Goal: Obtain resource: Download file/media

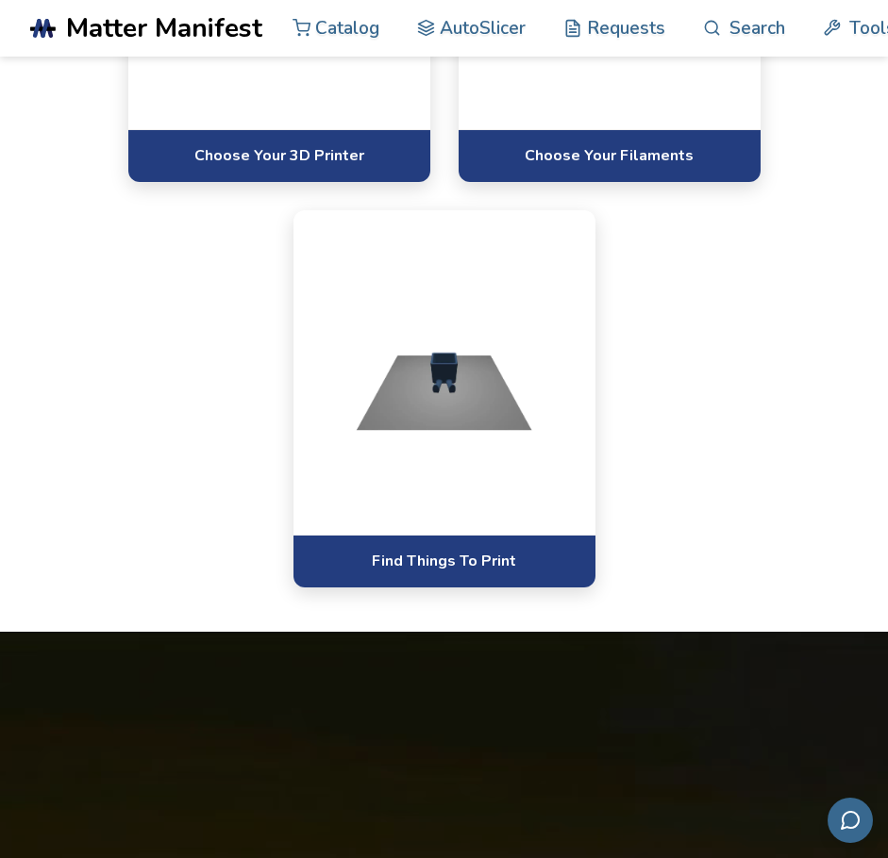
scroll to position [1710, 0]
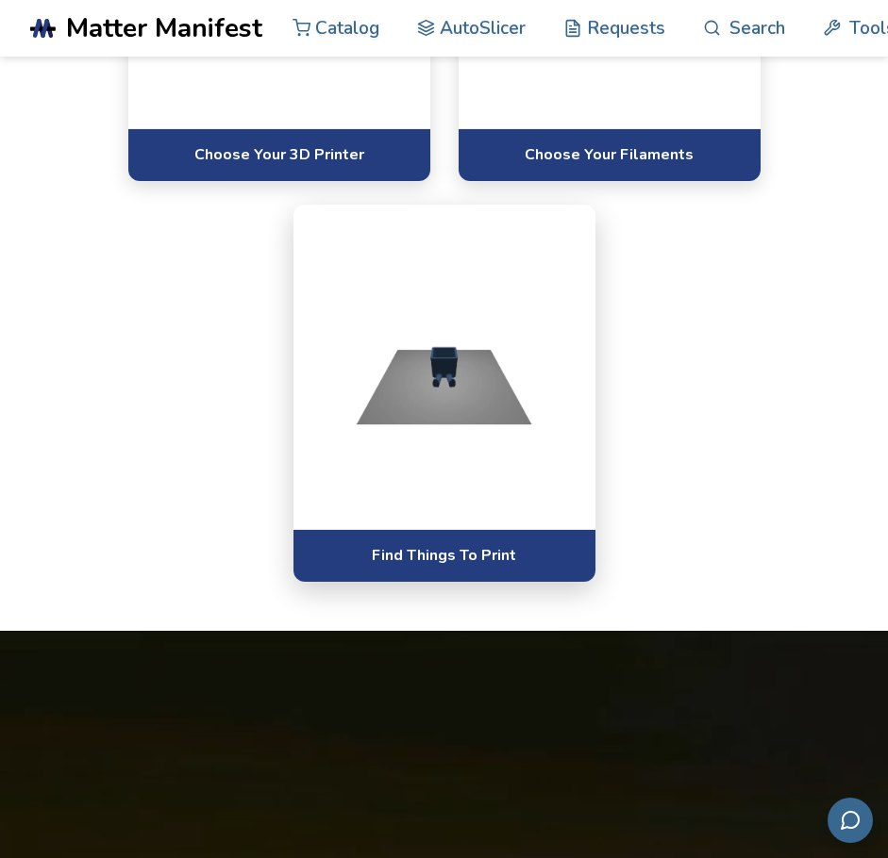
click at [502, 397] on img at bounding box center [444, 365] width 252 height 189
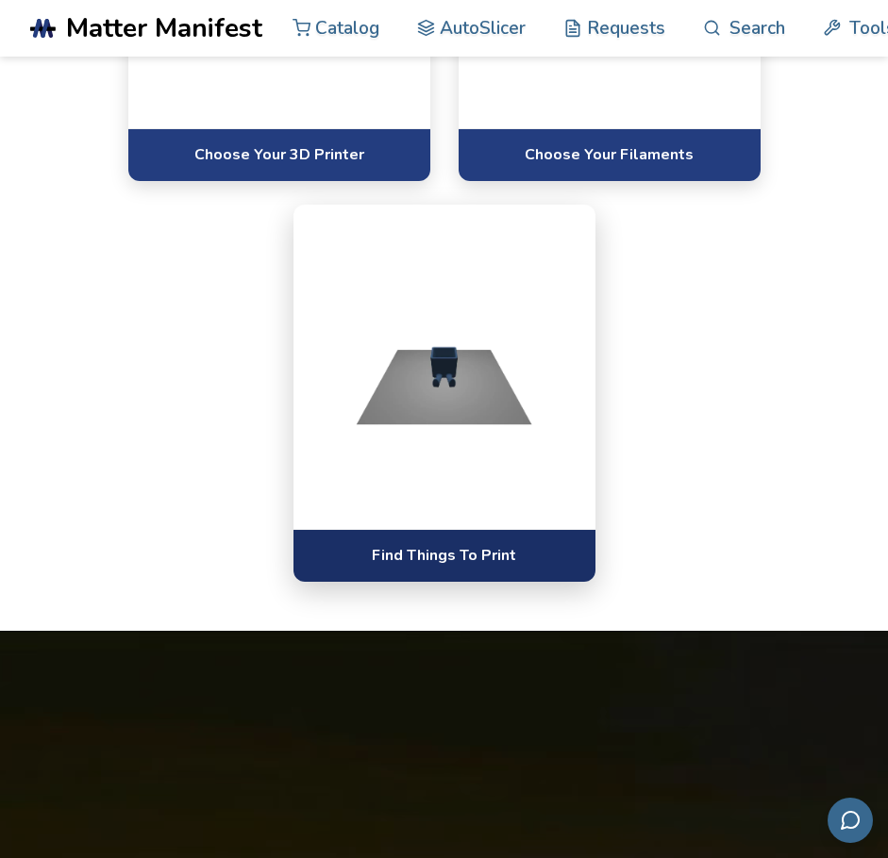
click at [485, 548] on link "Find Things To Print" at bounding box center [444, 555] width 302 height 52
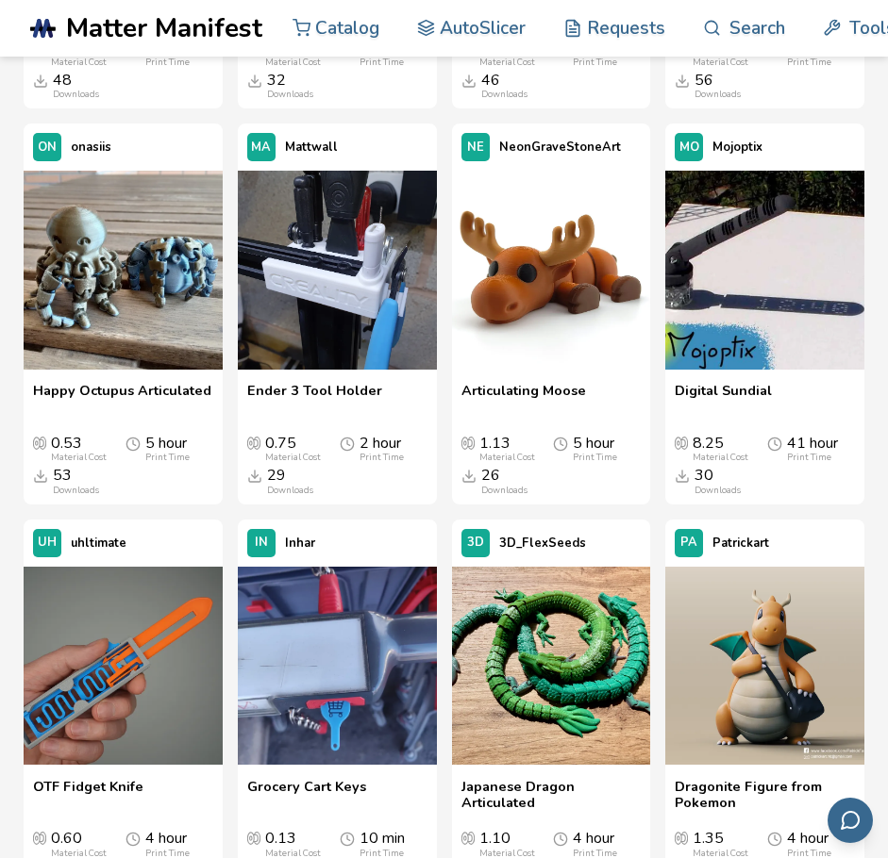
scroll to position [2775, 0]
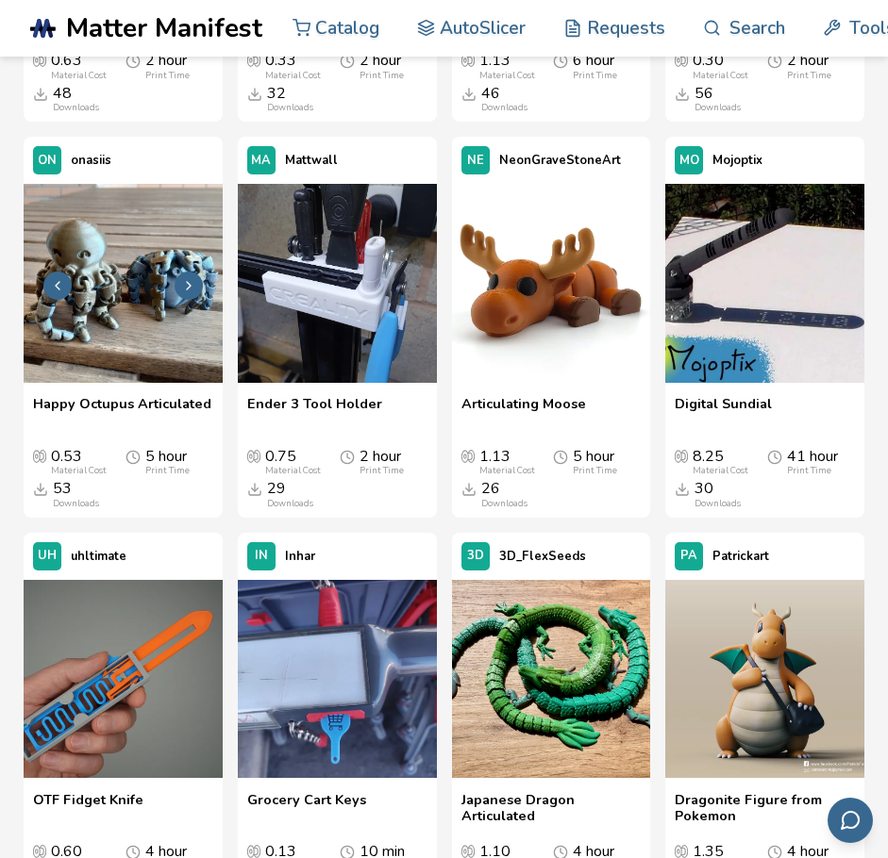
click at [177, 300] on button at bounding box center [189, 286] width 28 height 28
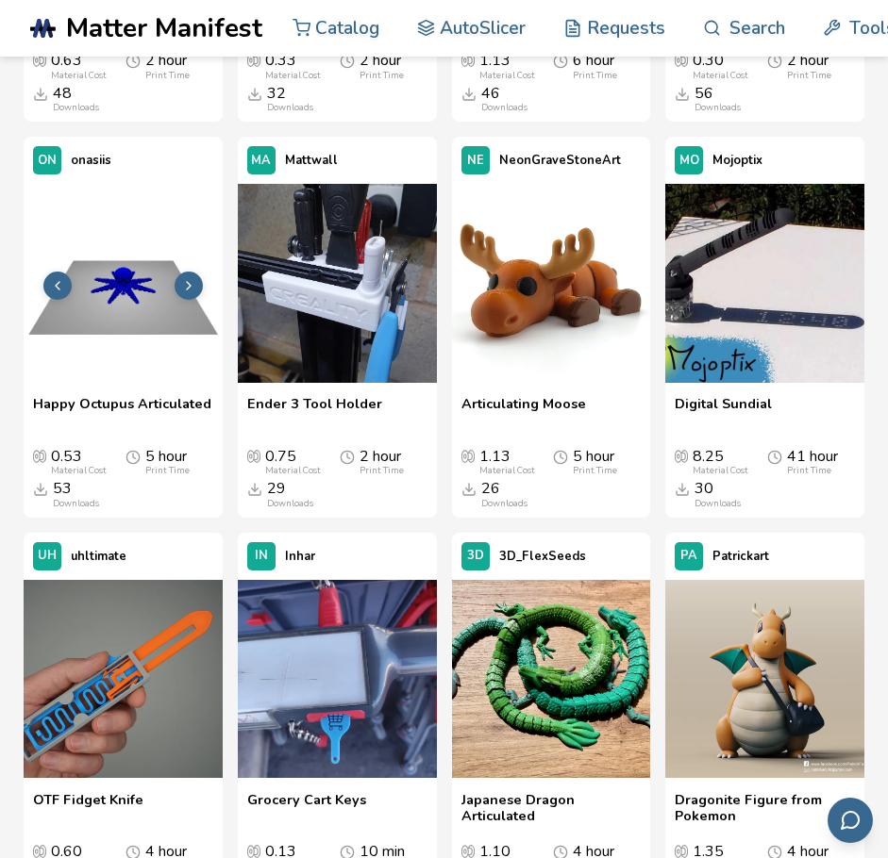
click at [177, 300] on button at bounding box center [189, 286] width 28 height 28
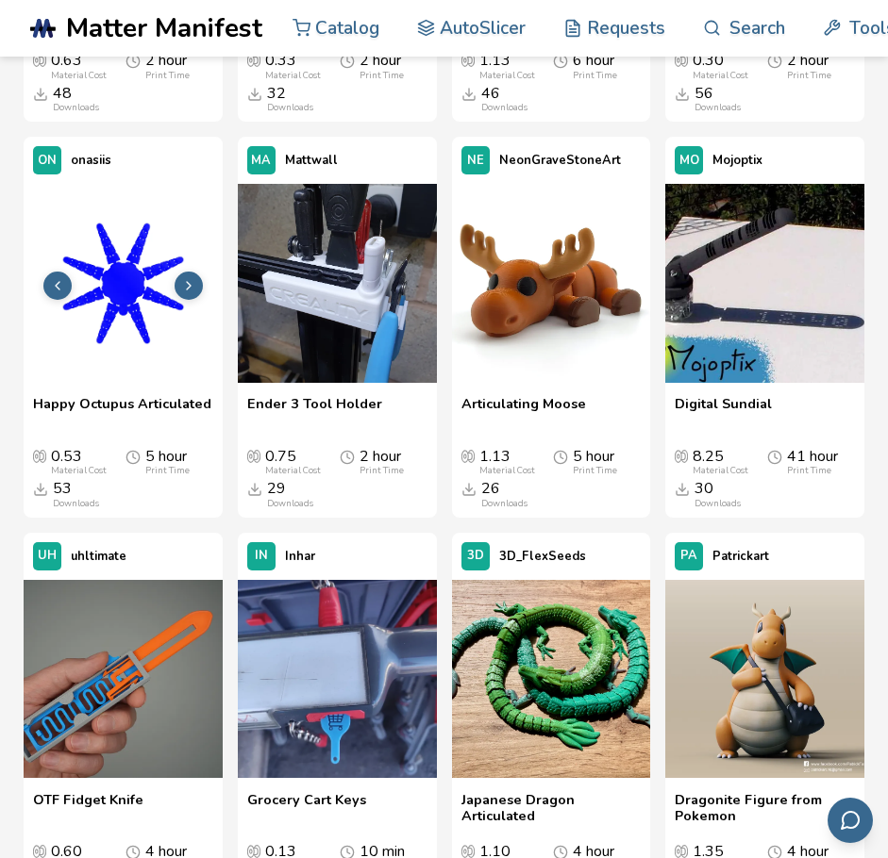
click at [178, 300] on button at bounding box center [189, 286] width 28 height 28
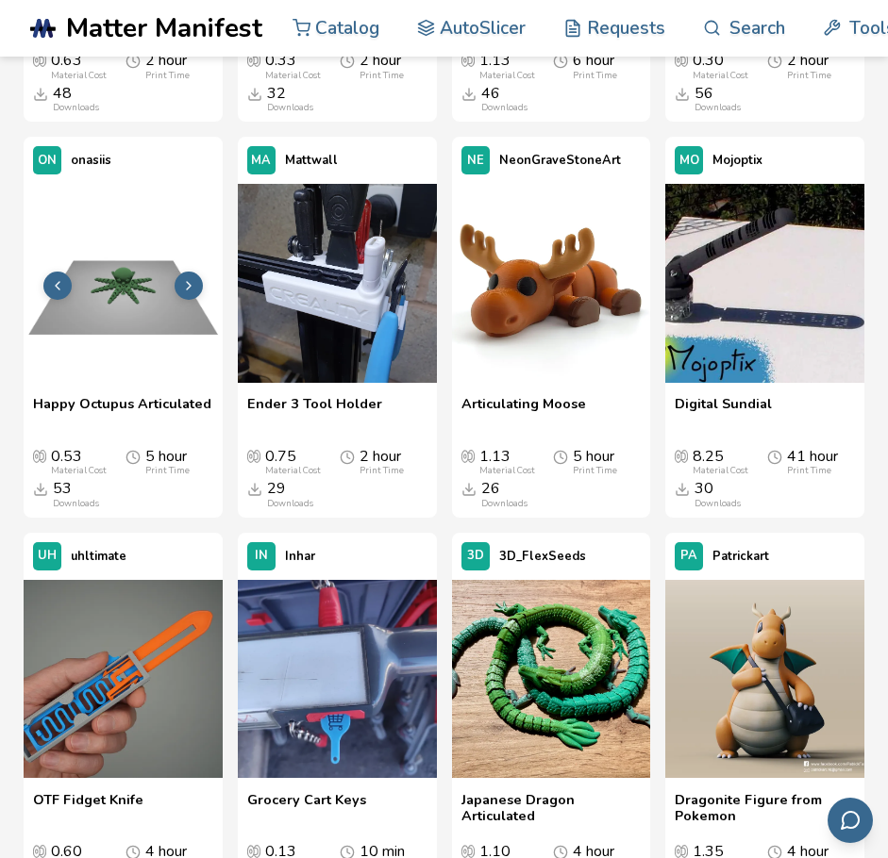
click at [178, 300] on button at bounding box center [189, 286] width 28 height 28
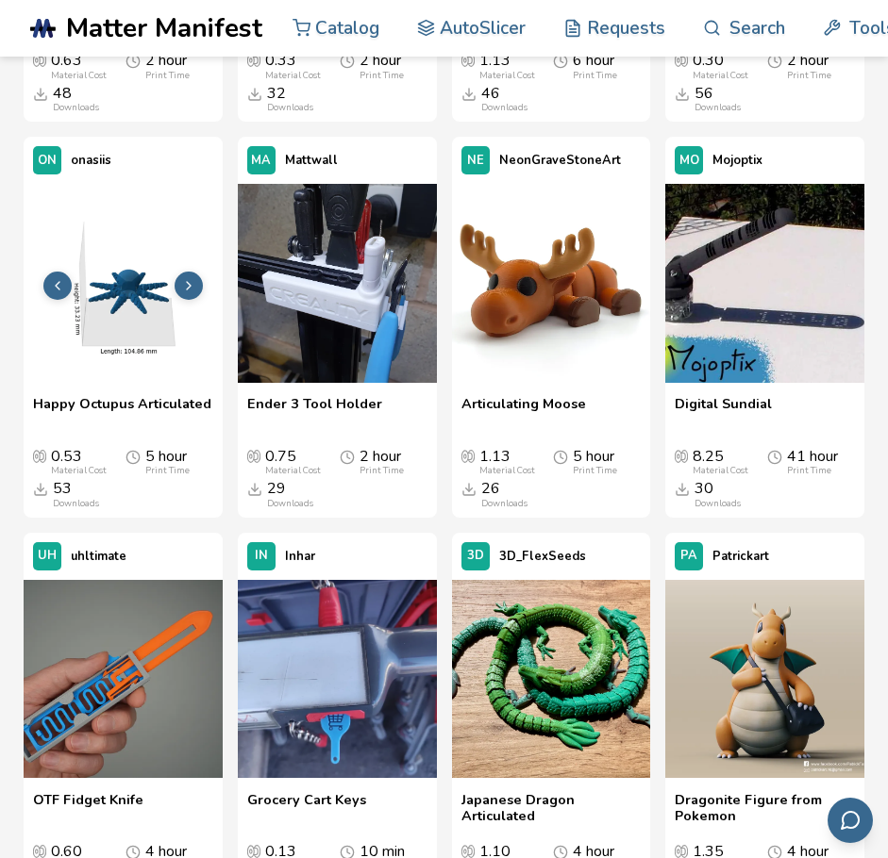
click at [178, 300] on button at bounding box center [189, 286] width 28 height 28
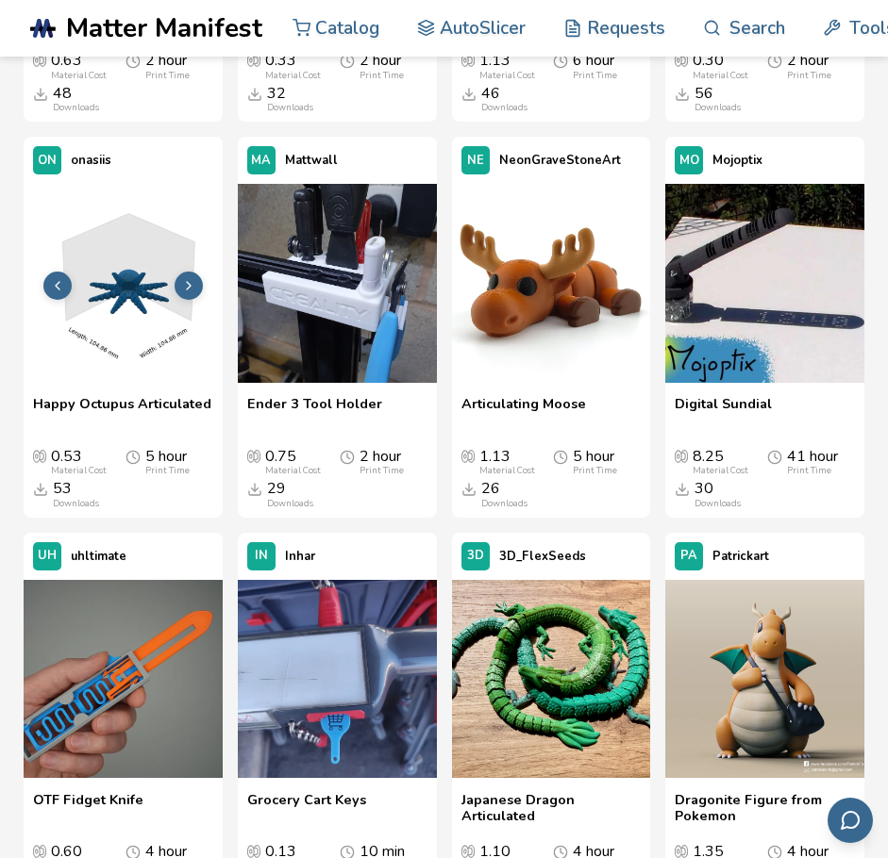
click at [178, 300] on button at bounding box center [189, 286] width 28 height 28
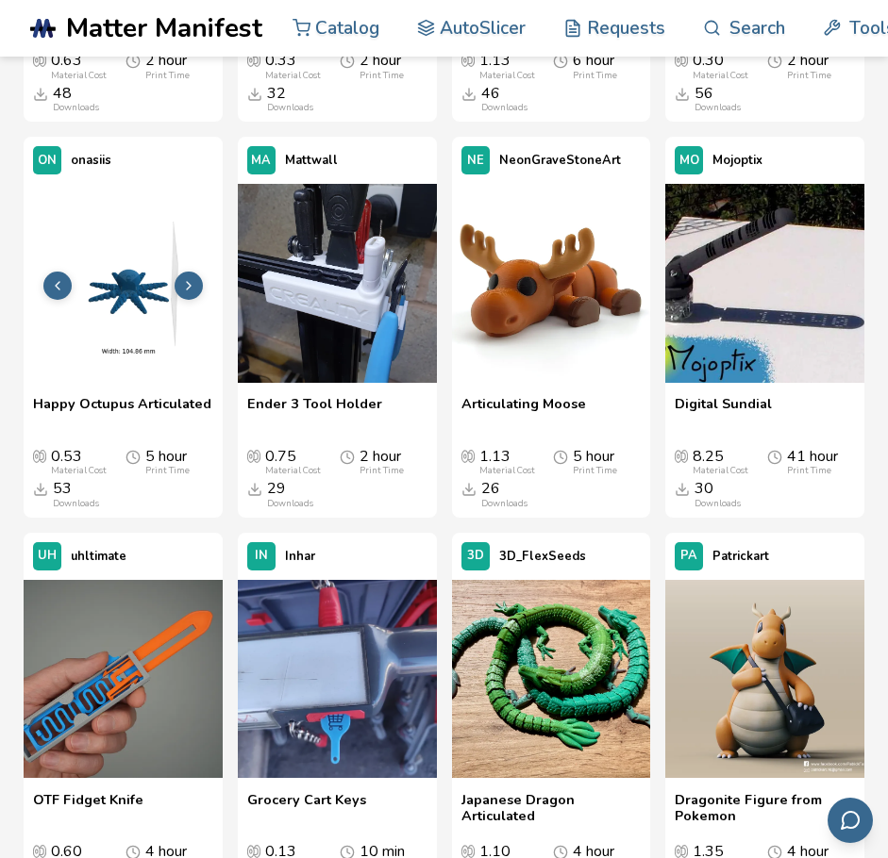
click at [178, 300] on button at bounding box center [189, 286] width 28 height 28
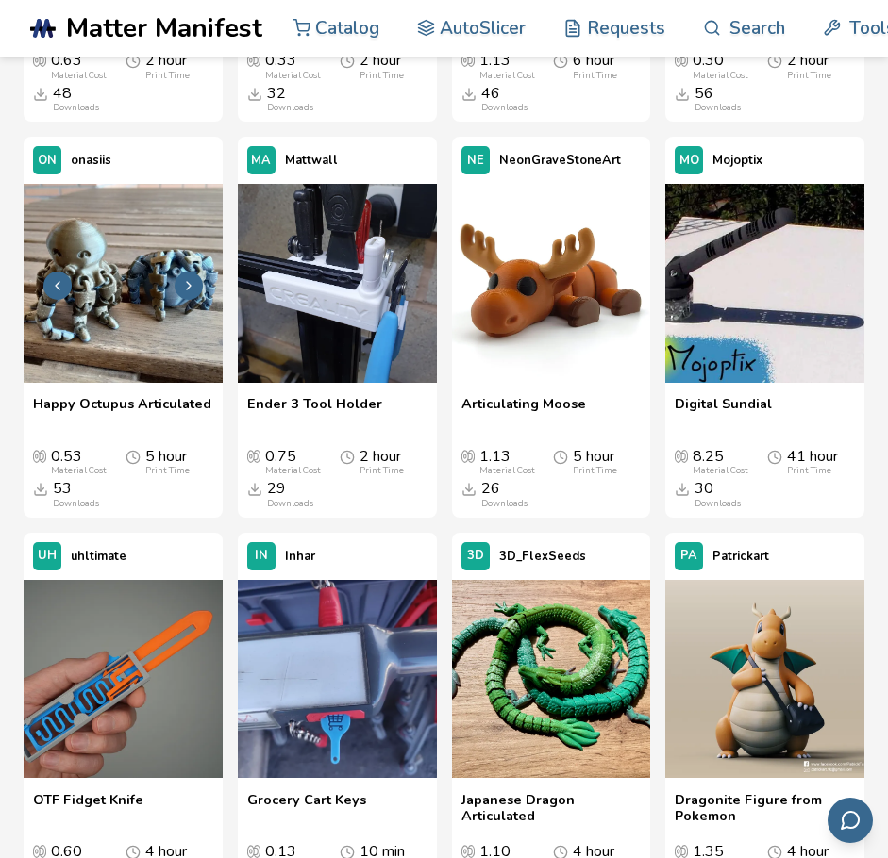
click at [178, 300] on button at bounding box center [189, 286] width 28 height 28
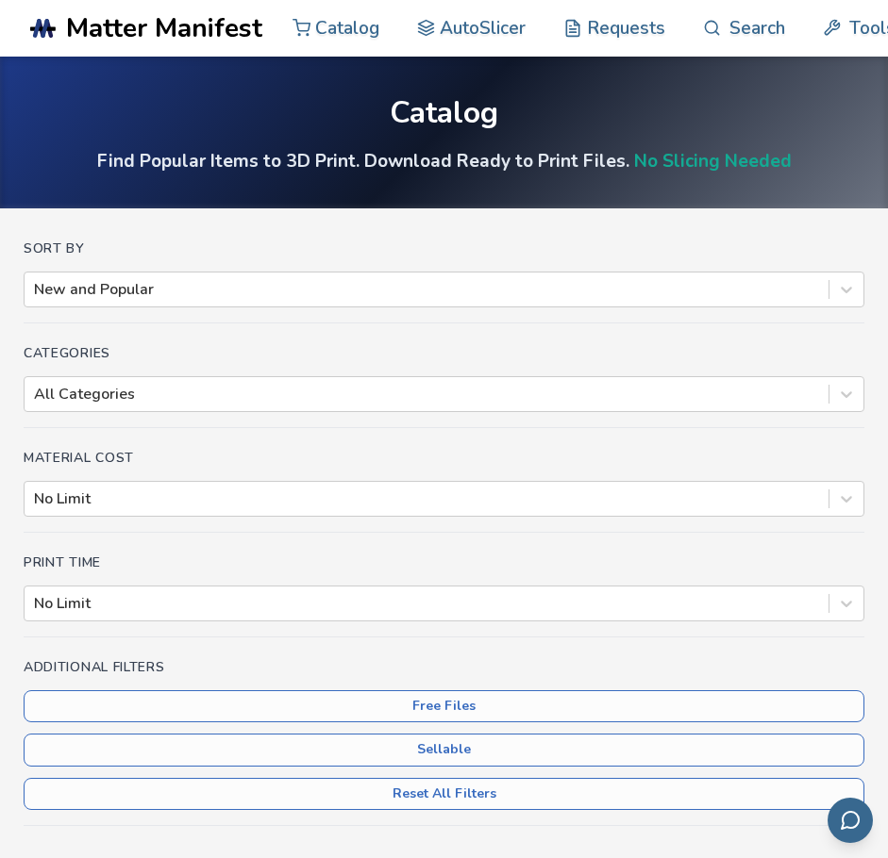
scroll to position [9, 0]
click at [261, 292] on div at bounding box center [426, 290] width 785 height 21
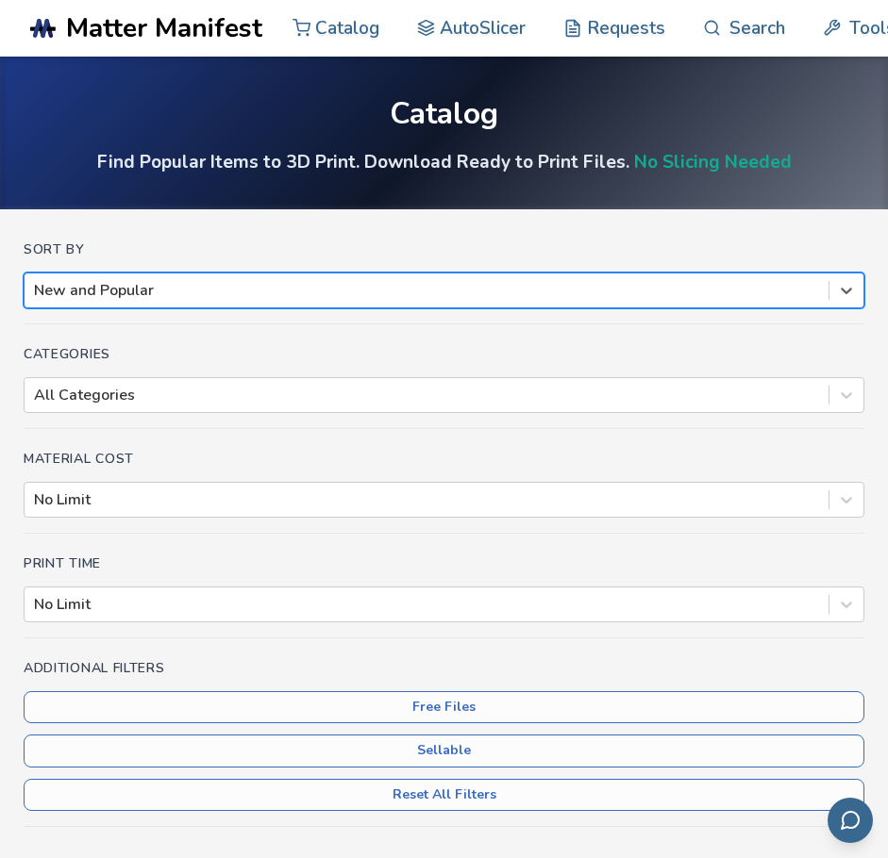
click at [261, 292] on div at bounding box center [426, 290] width 785 height 21
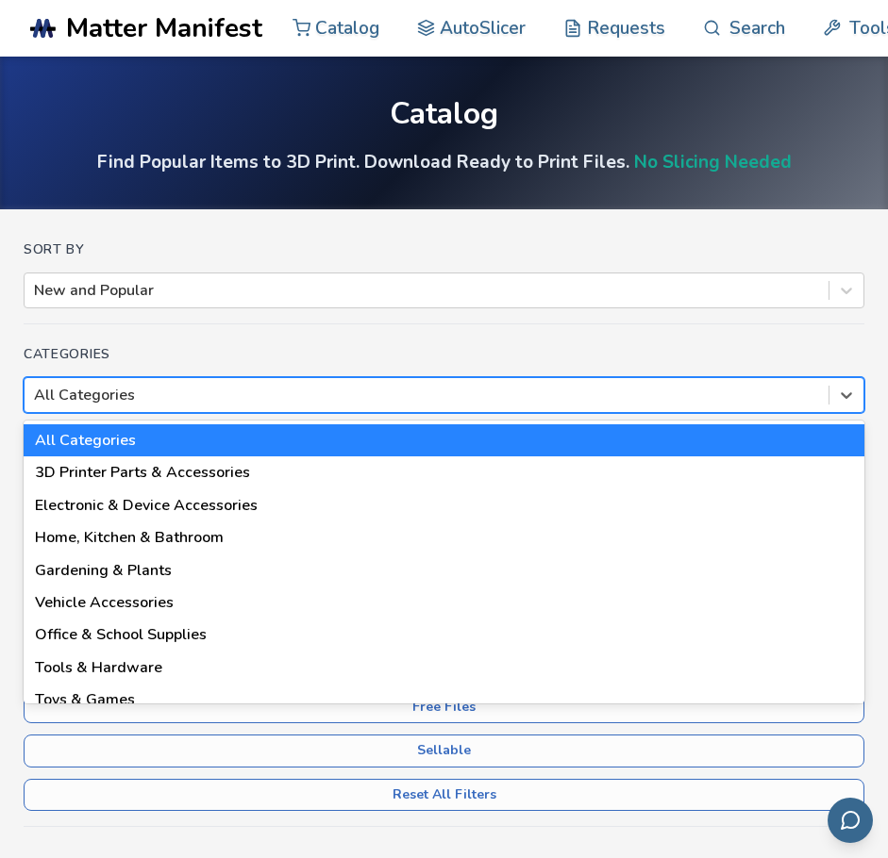
click at [258, 402] on div at bounding box center [426, 395] width 785 height 21
click at [179, 387] on div at bounding box center [426, 395] width 785 height 21
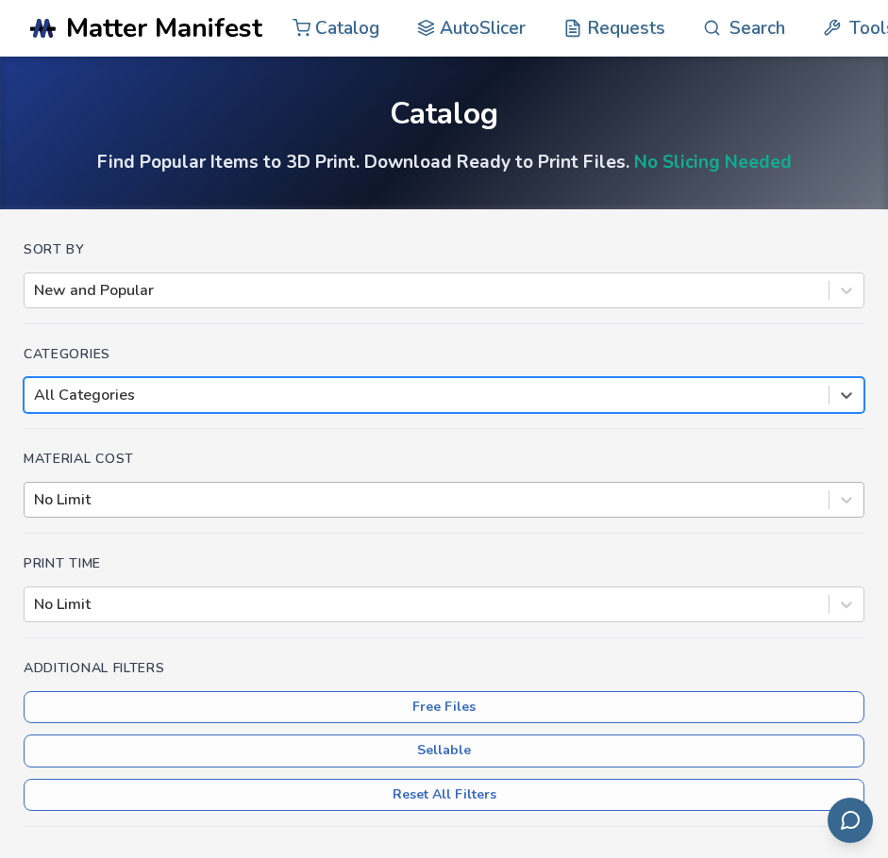
click at [212, 505] on div at bounding box center [426, 500] width 785 height 21
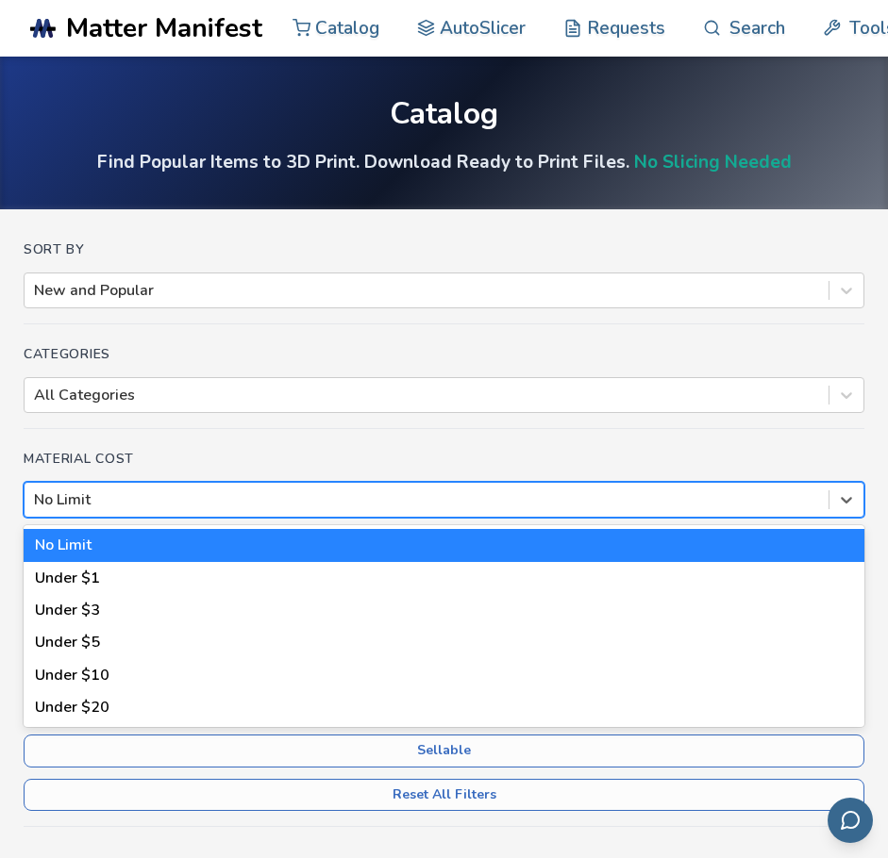
click at [247, 546] on div "No Limit" at bounding box center [444, 545] width 841 height 32
click at [277, 508] on div at bounding box center [426, 500] width 785 height 21
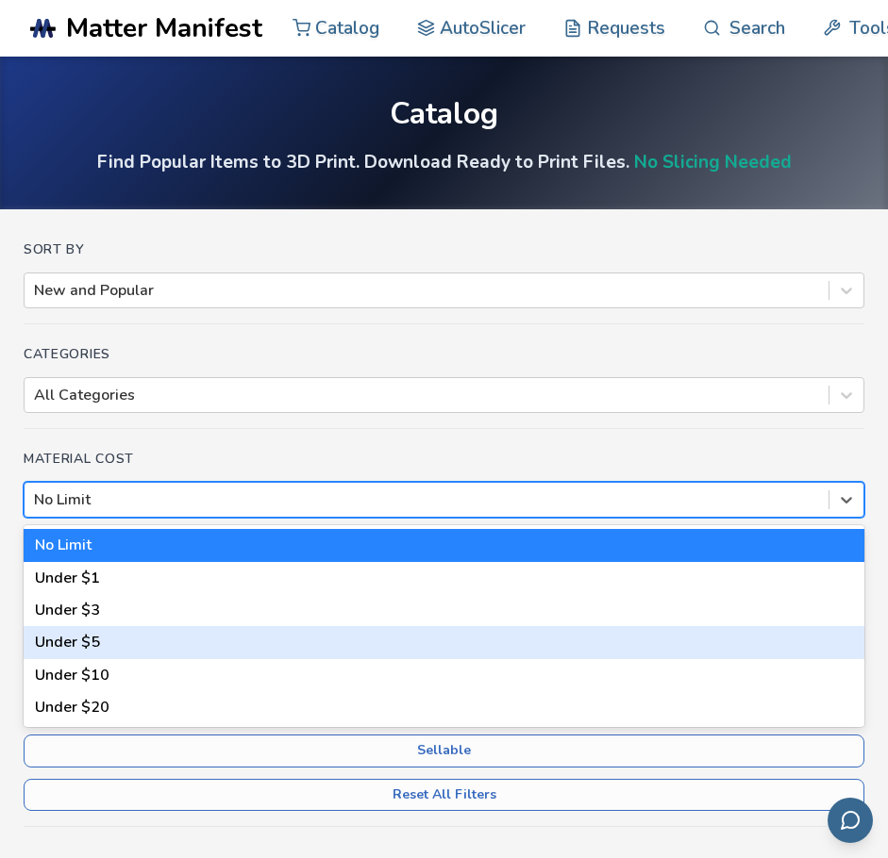
click at [254, 626] on div "Under $5" at bounding box center [444, 642] width 841 height 32
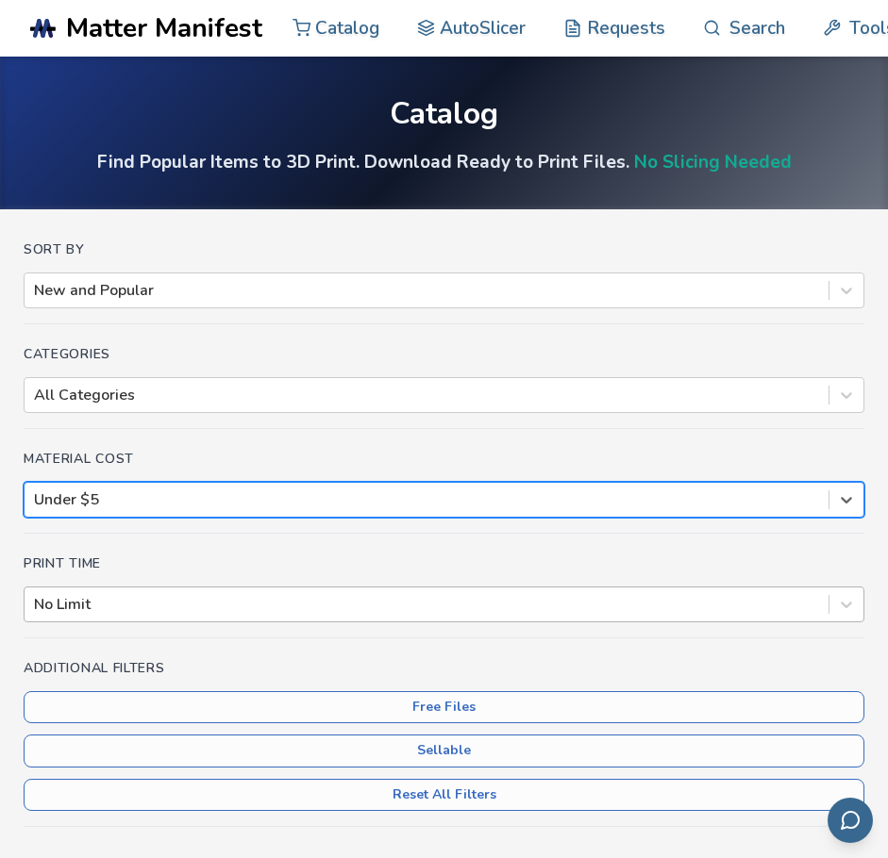
click at [271, 596] on div at bounding box center [426, 604] width 785 height 21
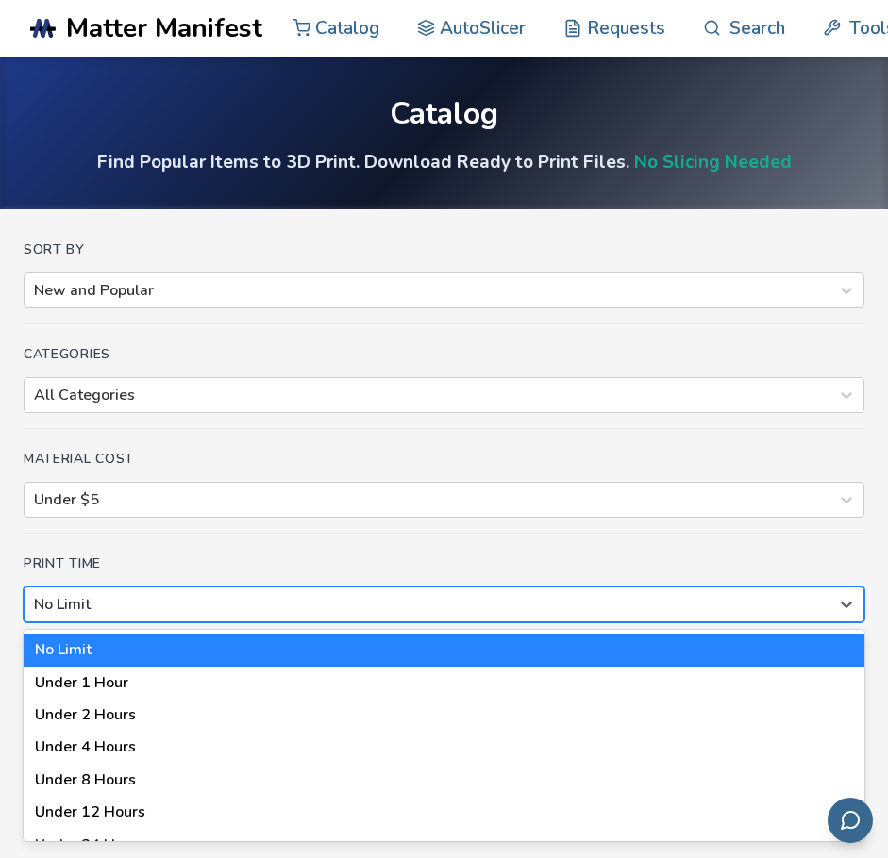
scroll to position [24, 0]
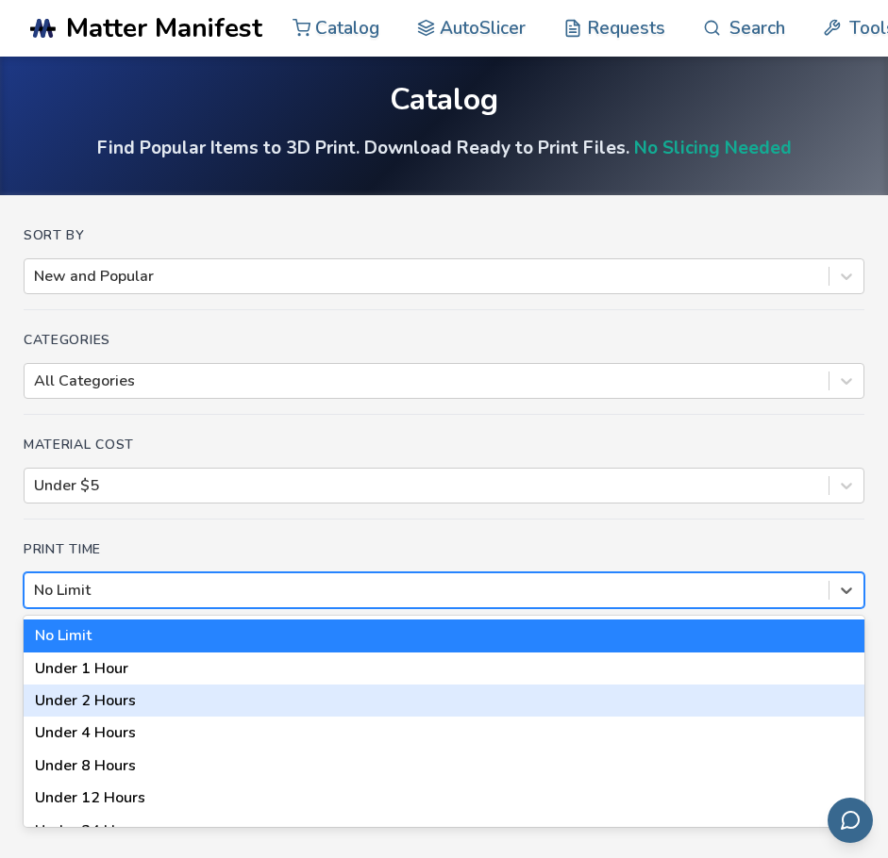
click at [231, 698] on div "Under 2 Hours" at bounding box center [444, 701] width 841 height 32
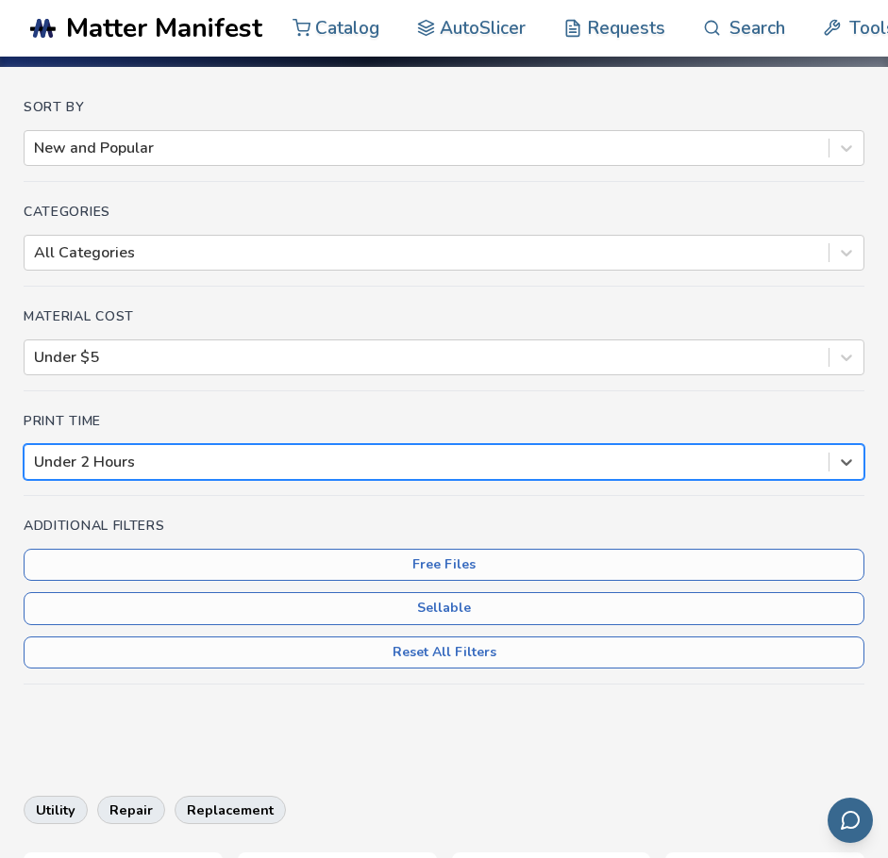
scroll to position [153, 0]
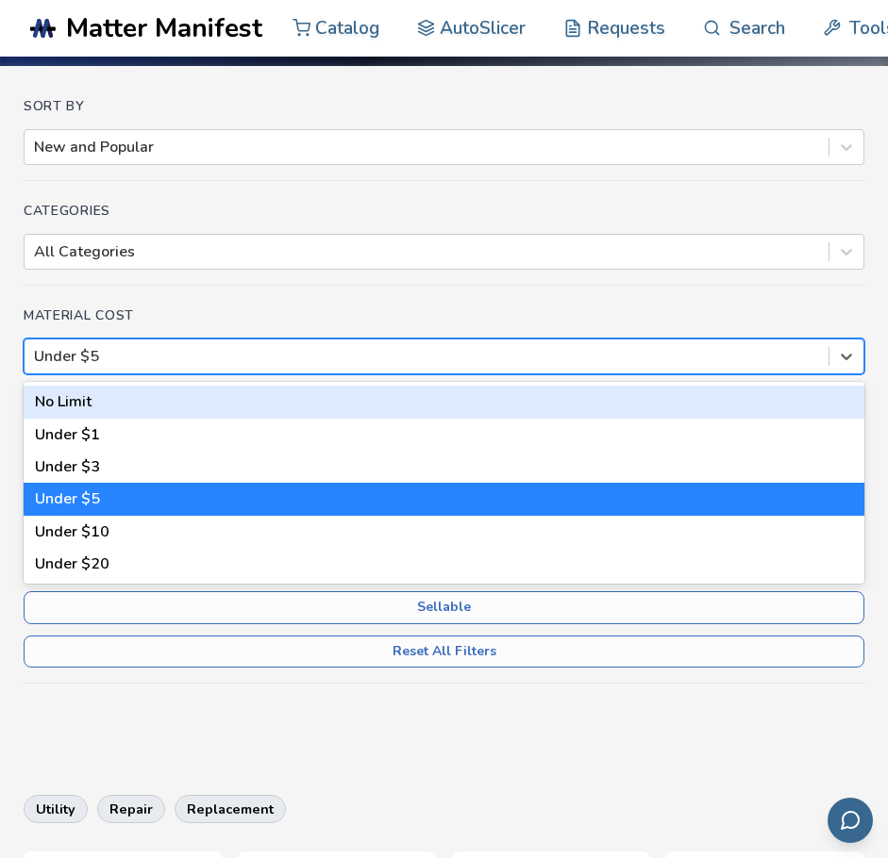
click at [304, 340] on div "Under $5" at bounding box center [444, 357] width 841 height 36
click at [296, 410] on div "No Limit" at bounding box center [444, 402] width 841 height 32
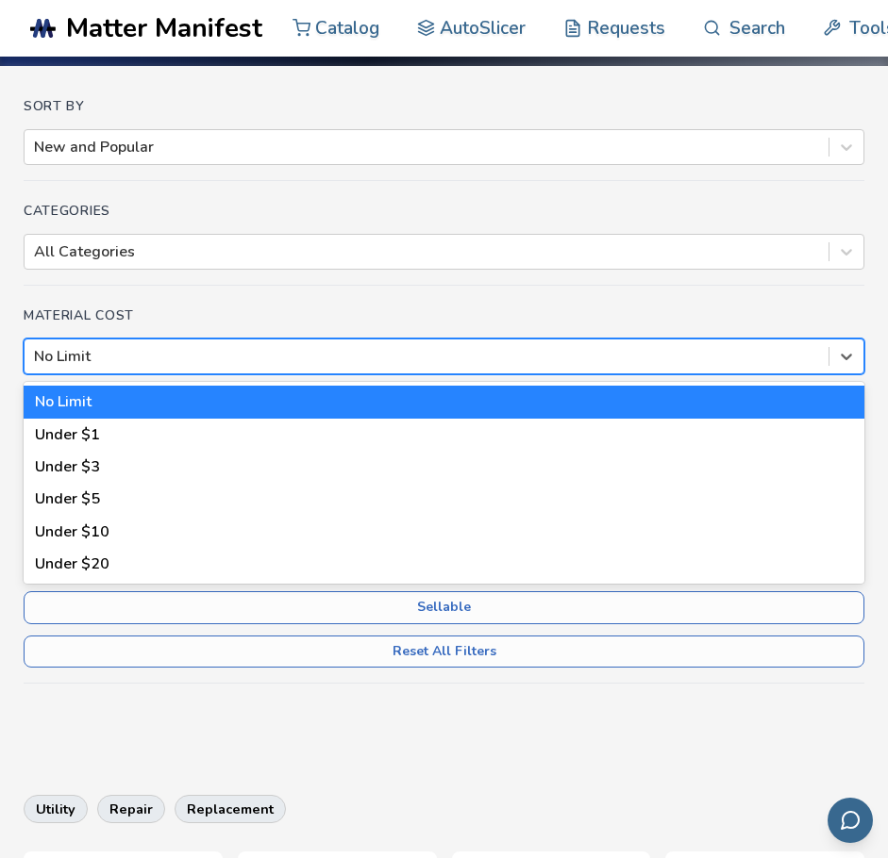
click at [336, 353] on div at bounding box center [426, 356] width 785 height 21
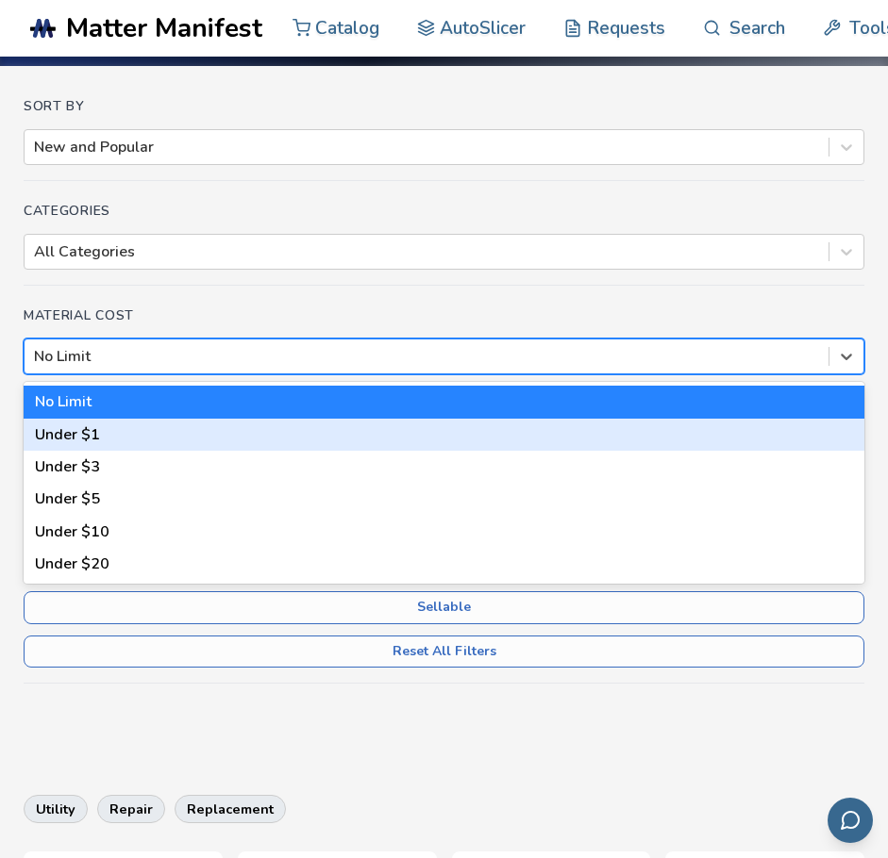
click at [312, 441] on div "Under $1" at bounding box center [444, 435] width 841 height 32
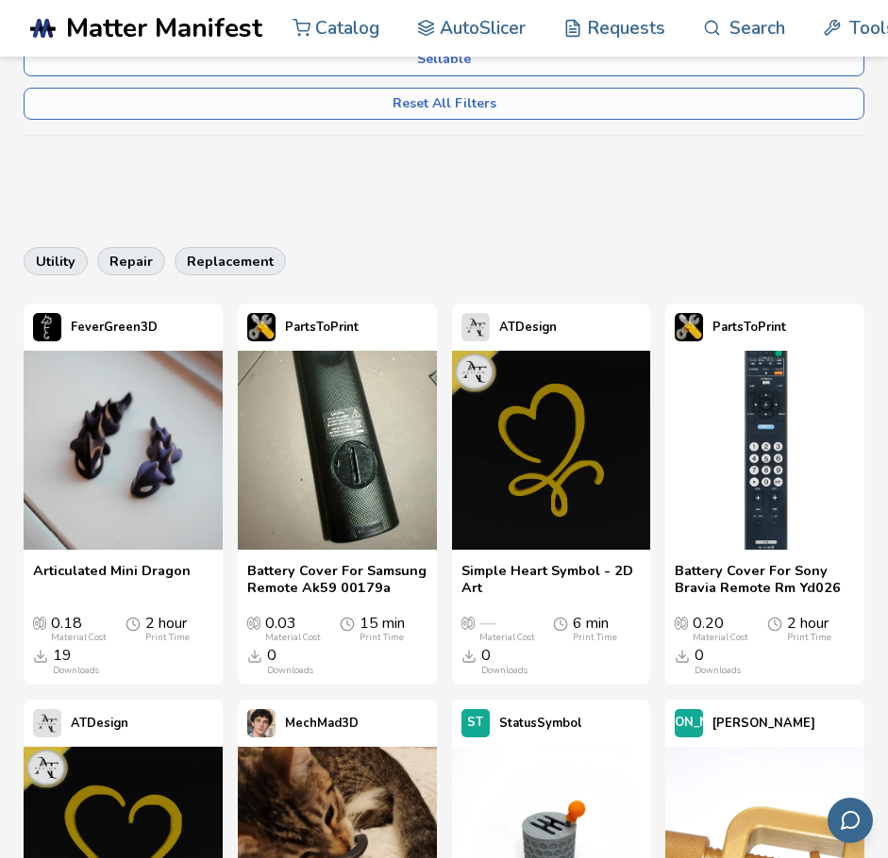
scroll to position [711, 0]
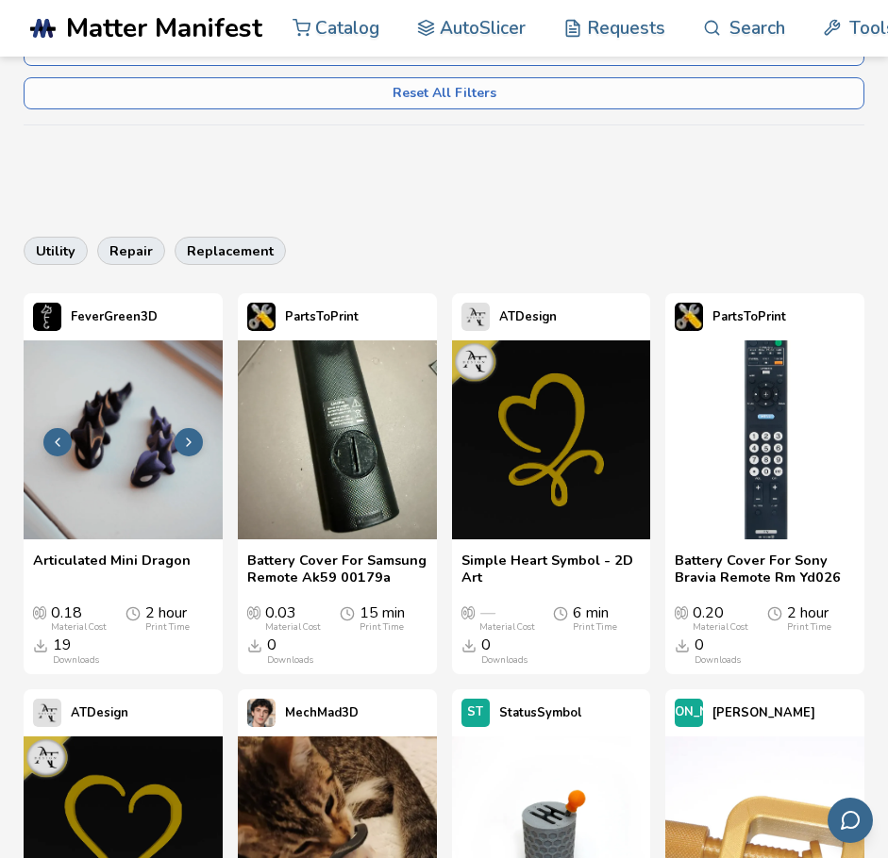
click at [188, 447] on icon at bounding box center [188, 442] width 15 height 15
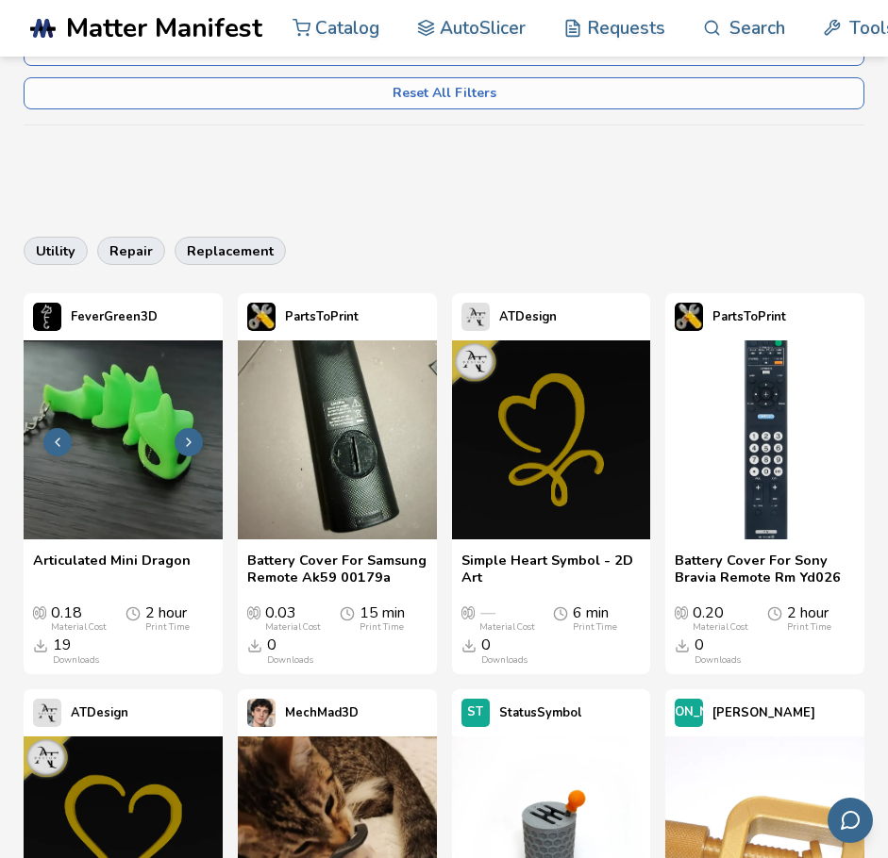
click at [188, 447] on icon at bounding box center [188, 442] width 15 height 15
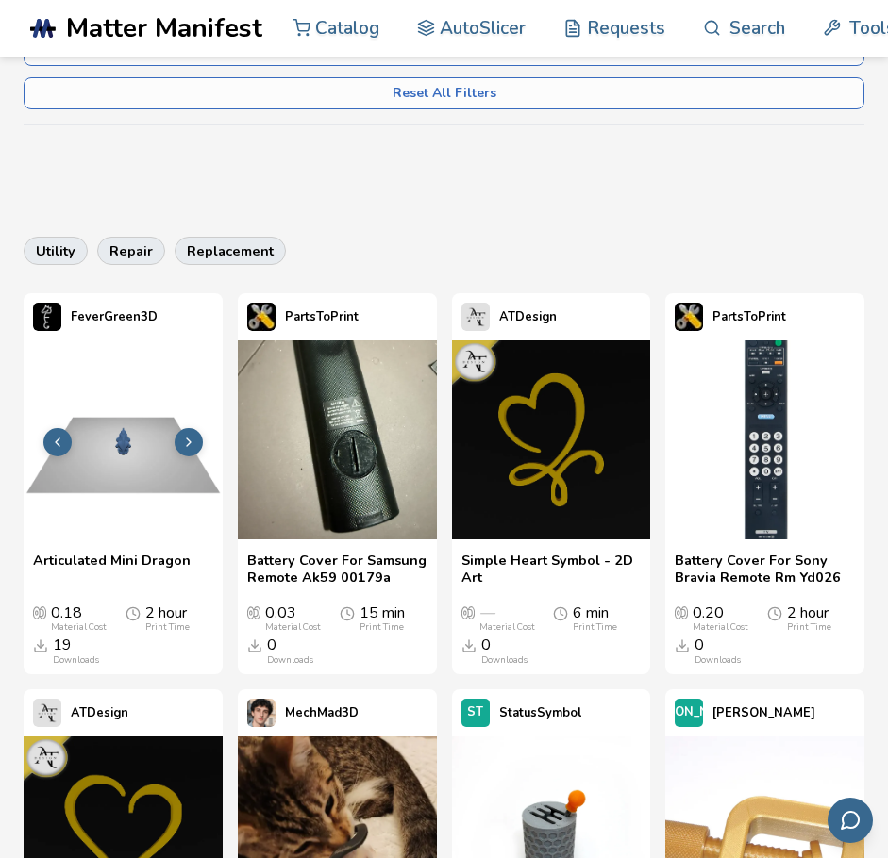
click at [188, 447] on icon at bounding box center [188, 442] width 15 height 15
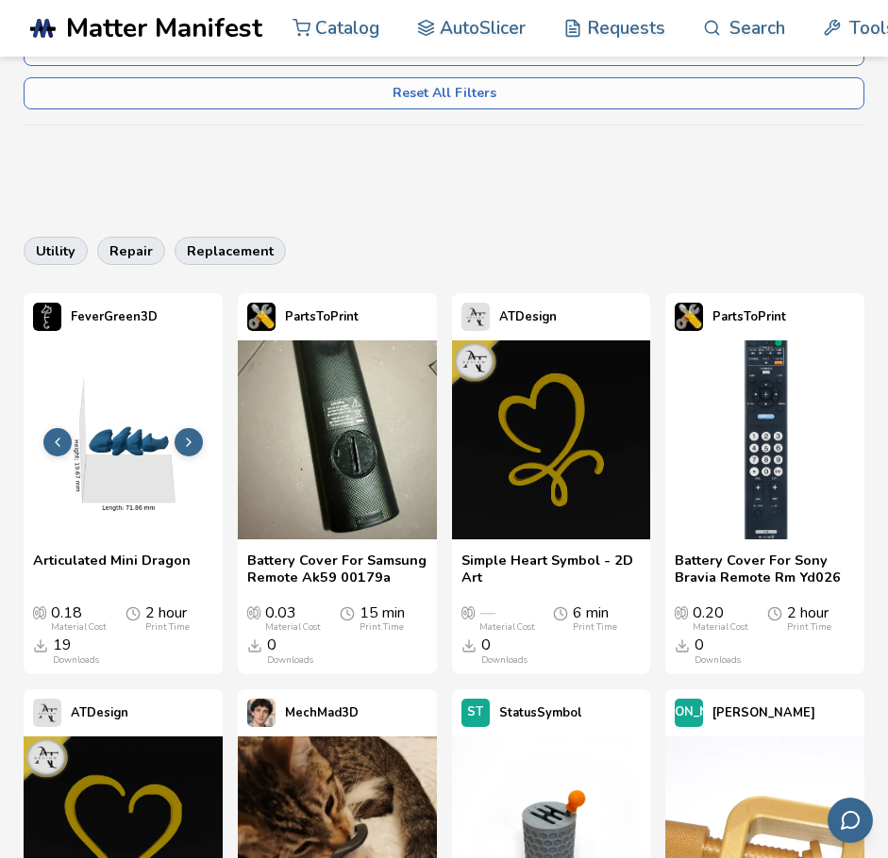
click at [188, 447] on icon at bounding box center [188, 442] width 15 height 15
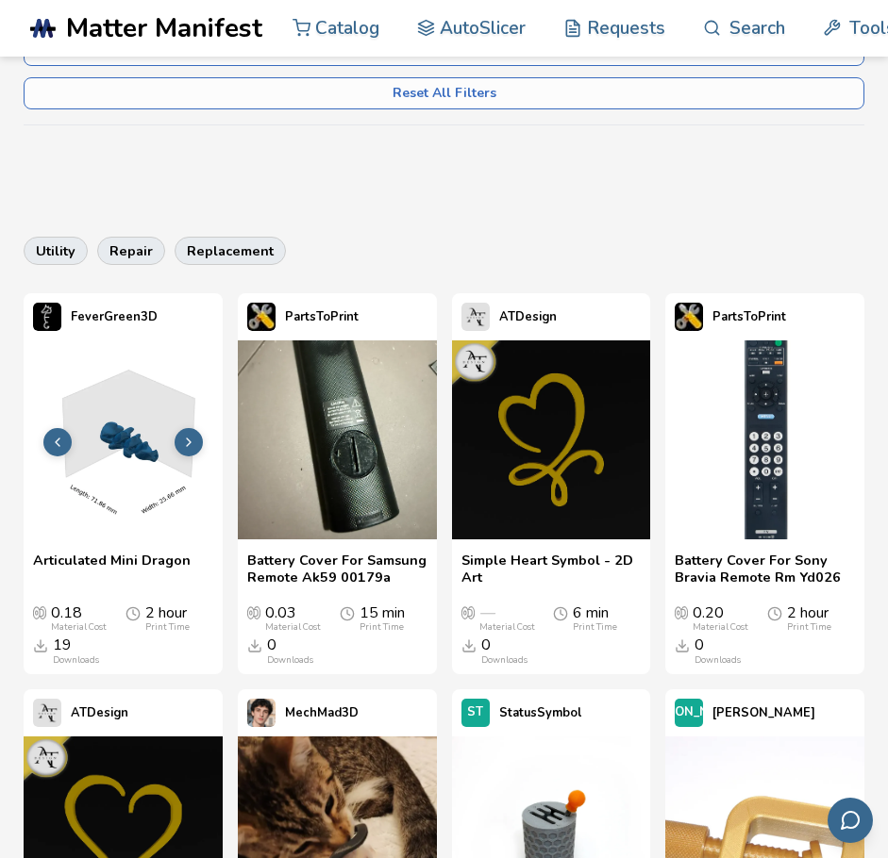
click at [188, 447] on icon at bounding box center [188, 442] width 15 height 15
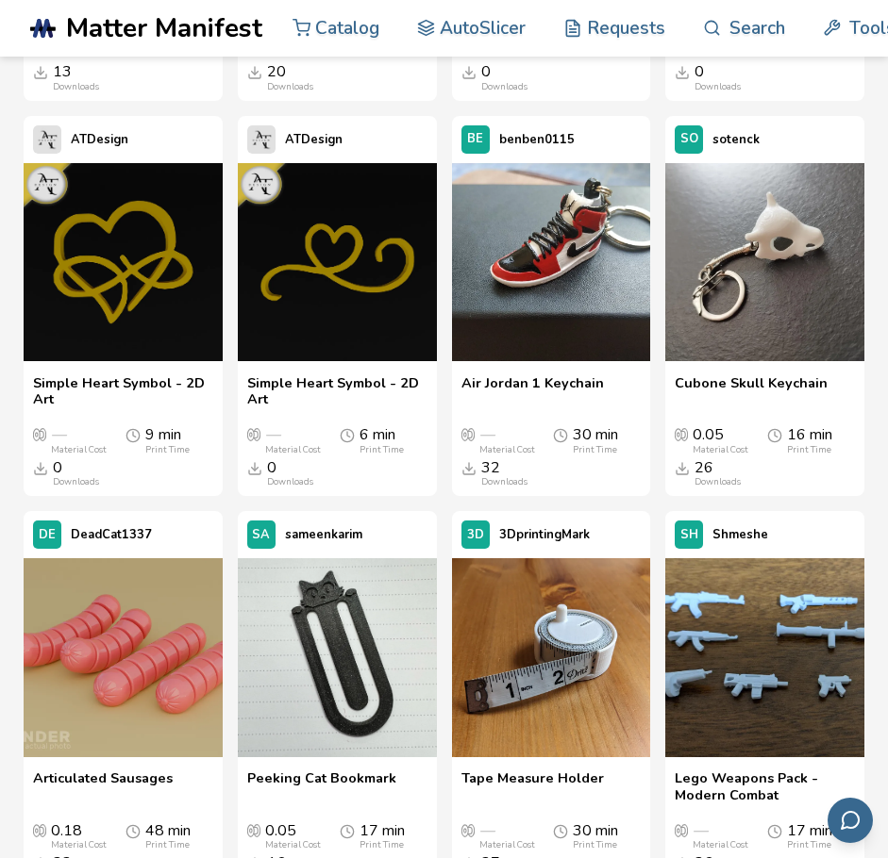
scroll to position [3970, 0]
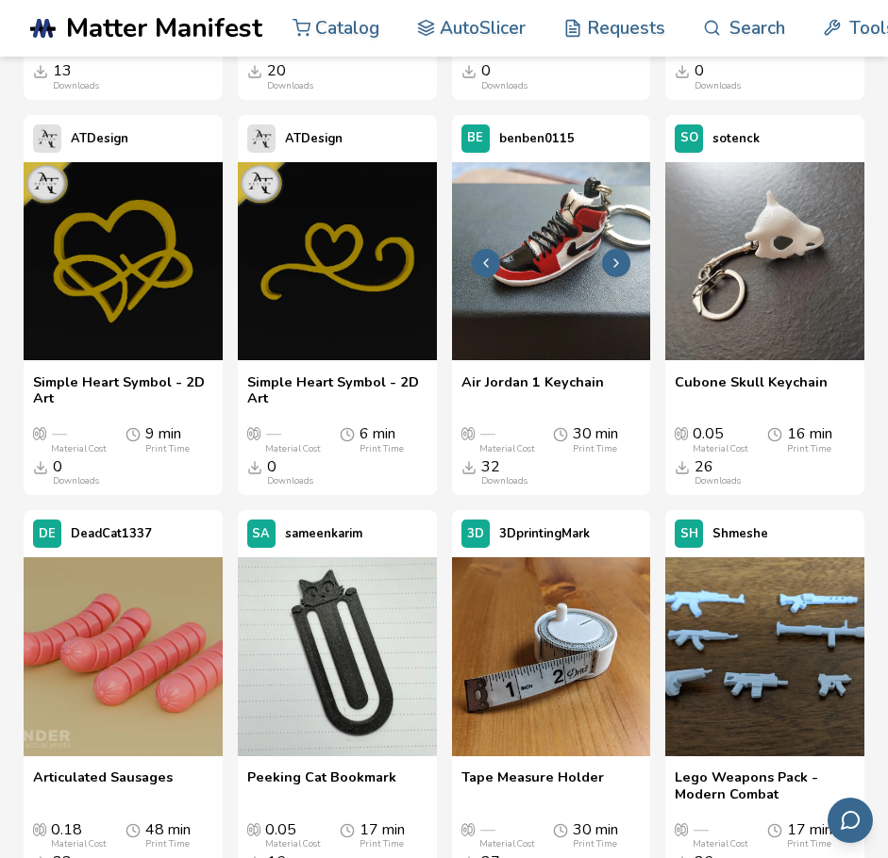
click at [621, 330] on img at bounding box center [551, 261] width 199 height 199
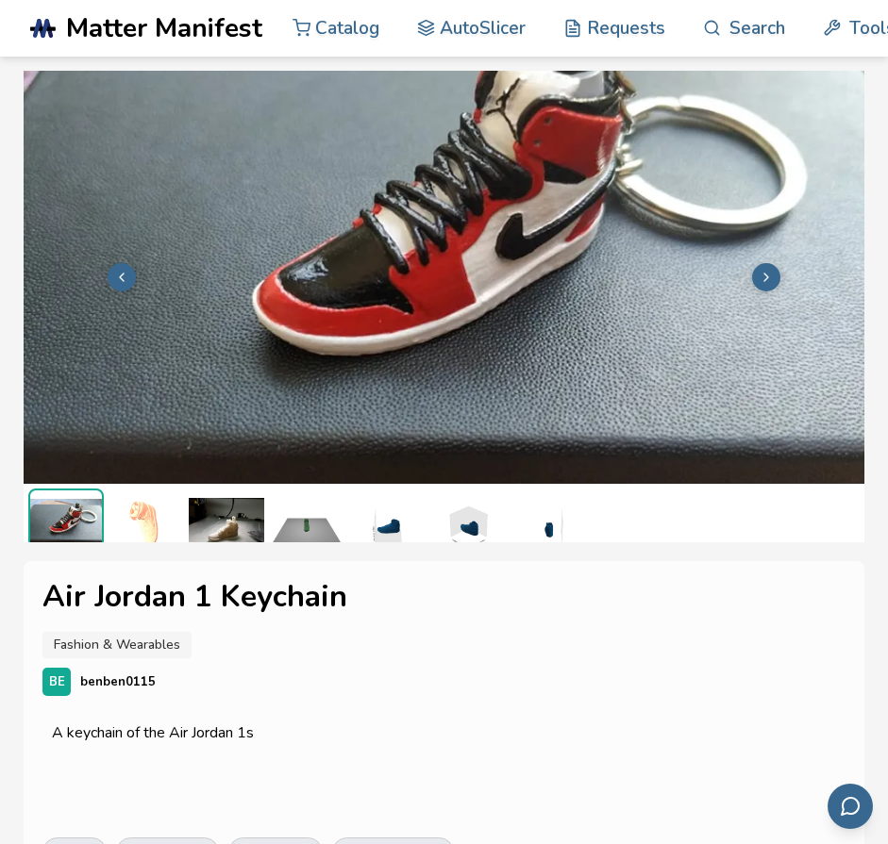
click at [767, 275] on icon at bounding box center [765, 277] width 15 height 15
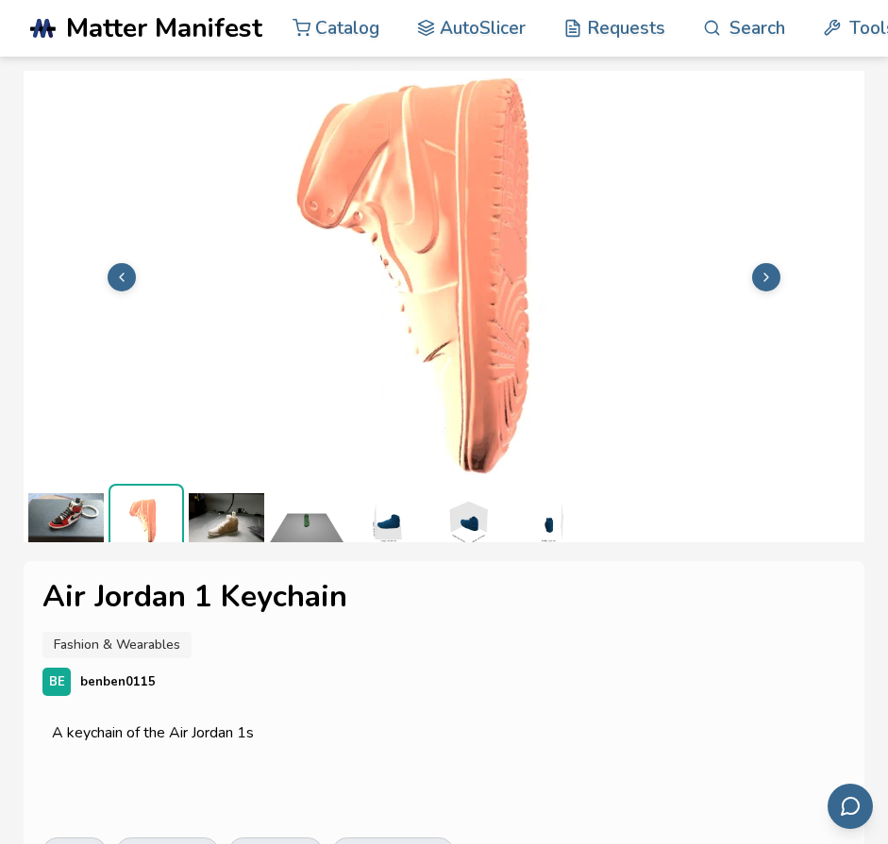
click at [767, 275] on icon at bounding box center [765, 277] width 15 height 15
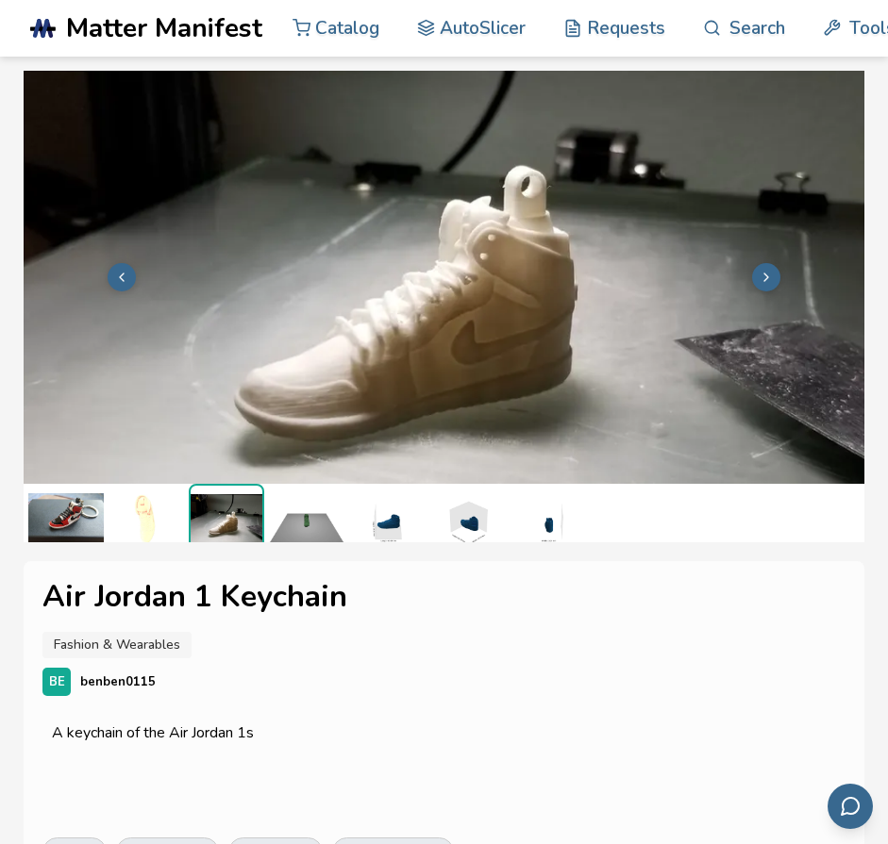
click at [767, 275] on icon at bounding box center [765, 277] width 15 height 15
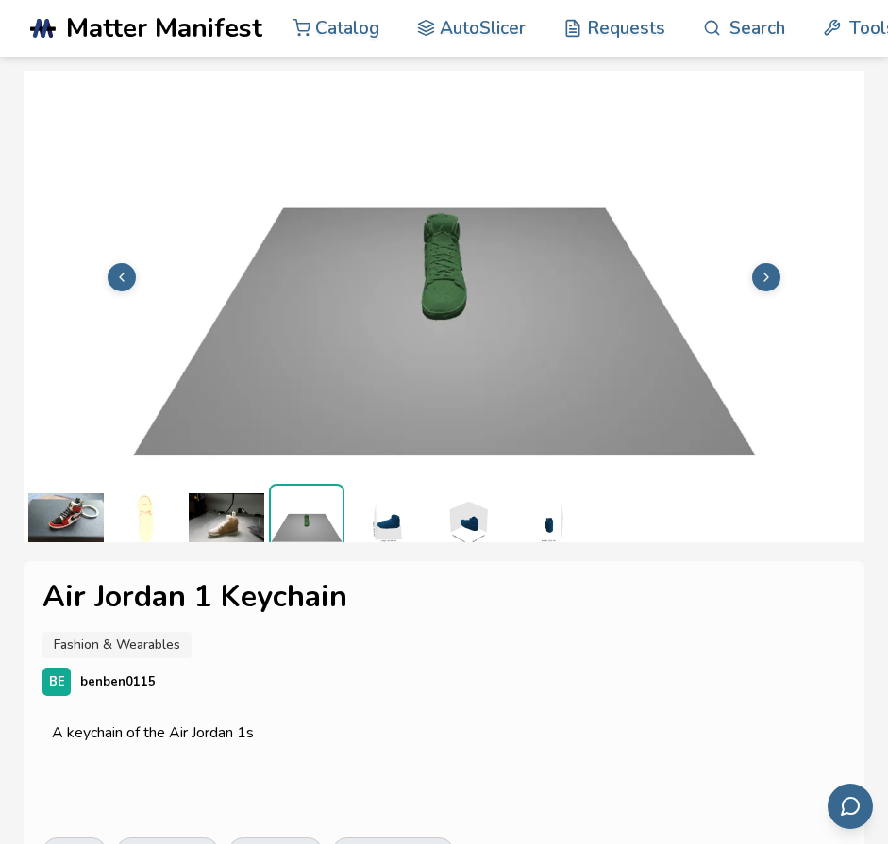
click at [767, 275] on icon at bounding box center [765, 277] width 15 height 15
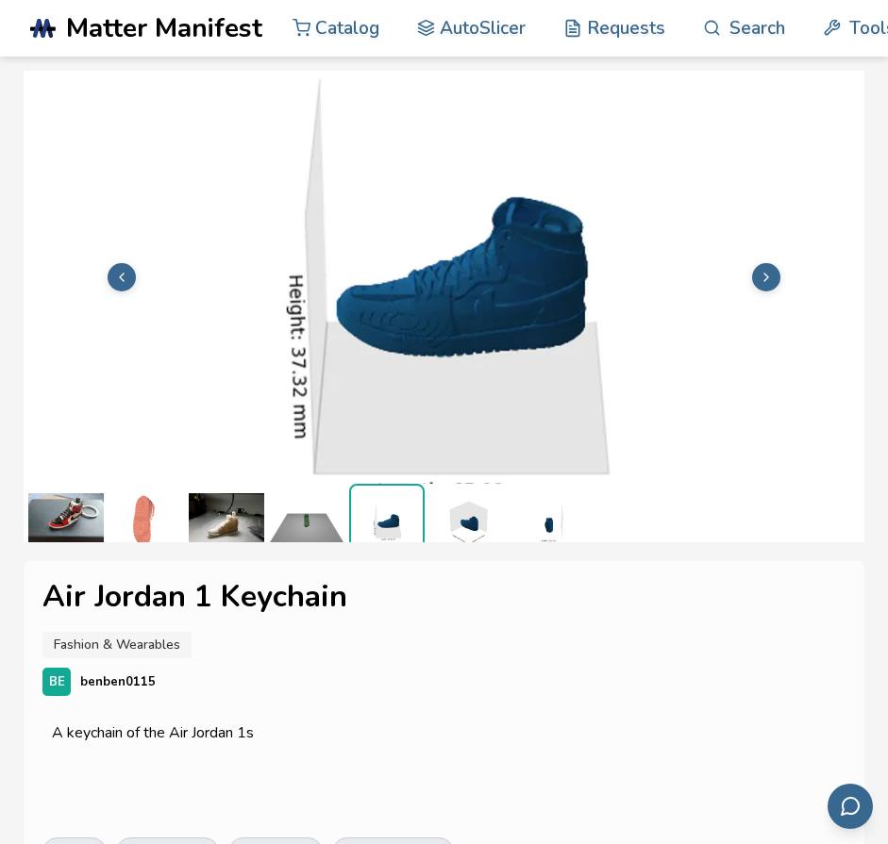
click at [767, 275] on icon at bounding box center [765, 277] width 15 height 15
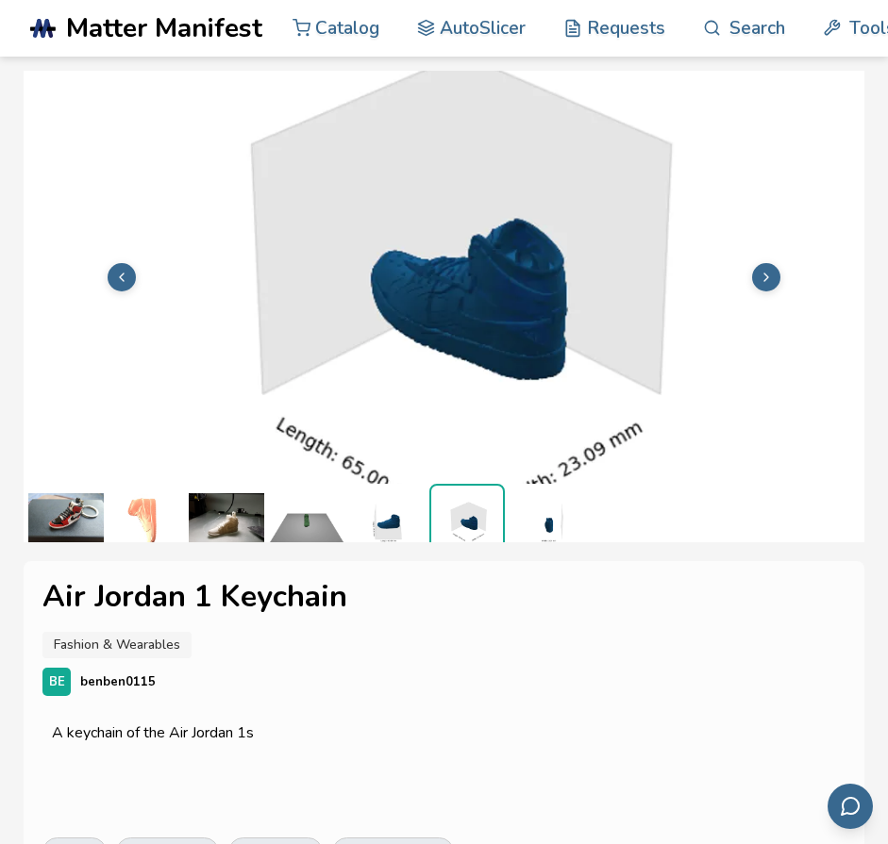
scroll to position [0, 8]
click at [767, 275] on button at bounding box center [766, 277] width 28 height 28
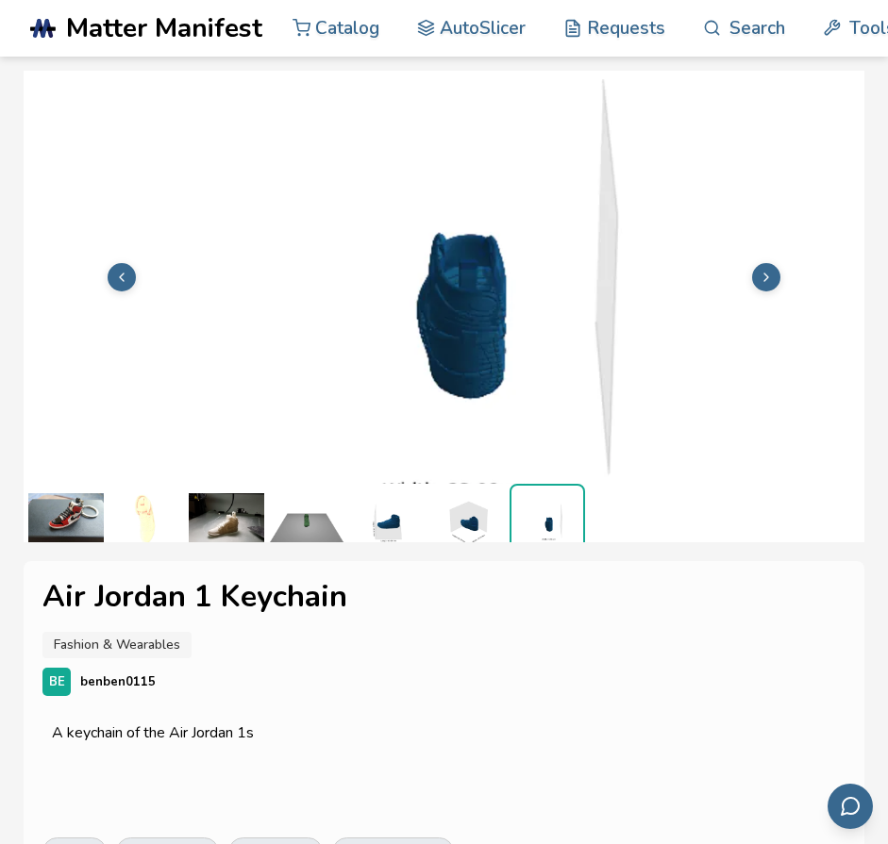
click at [767, 275] on button at bounding box center [766, 277] width 28 height 28
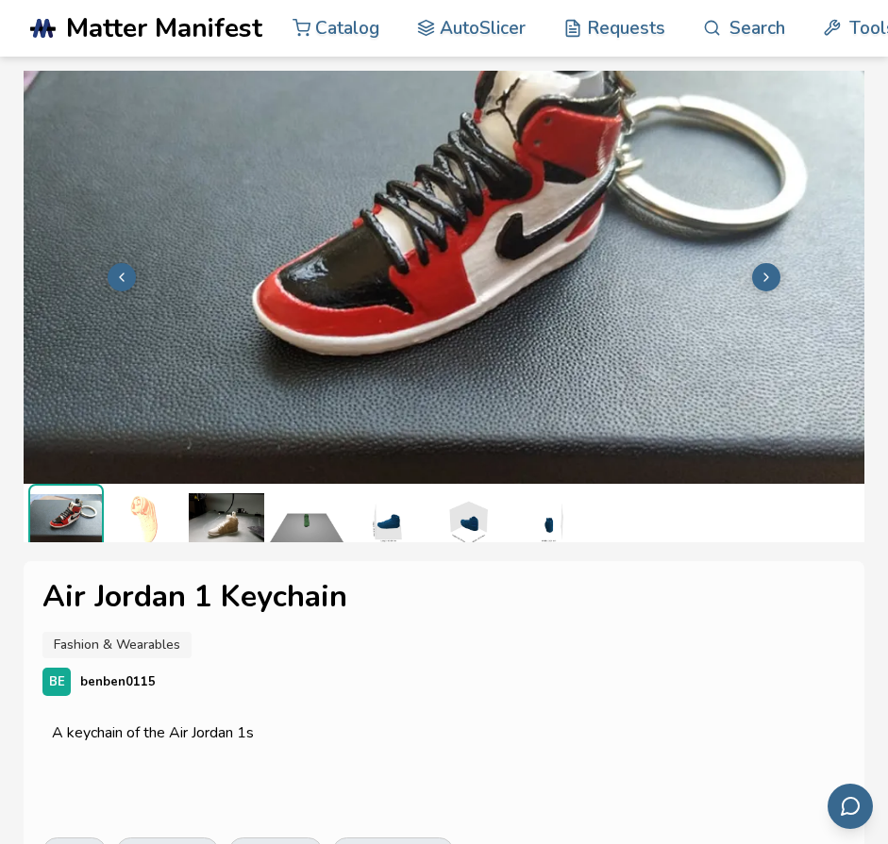
scroll to position [7, 0]
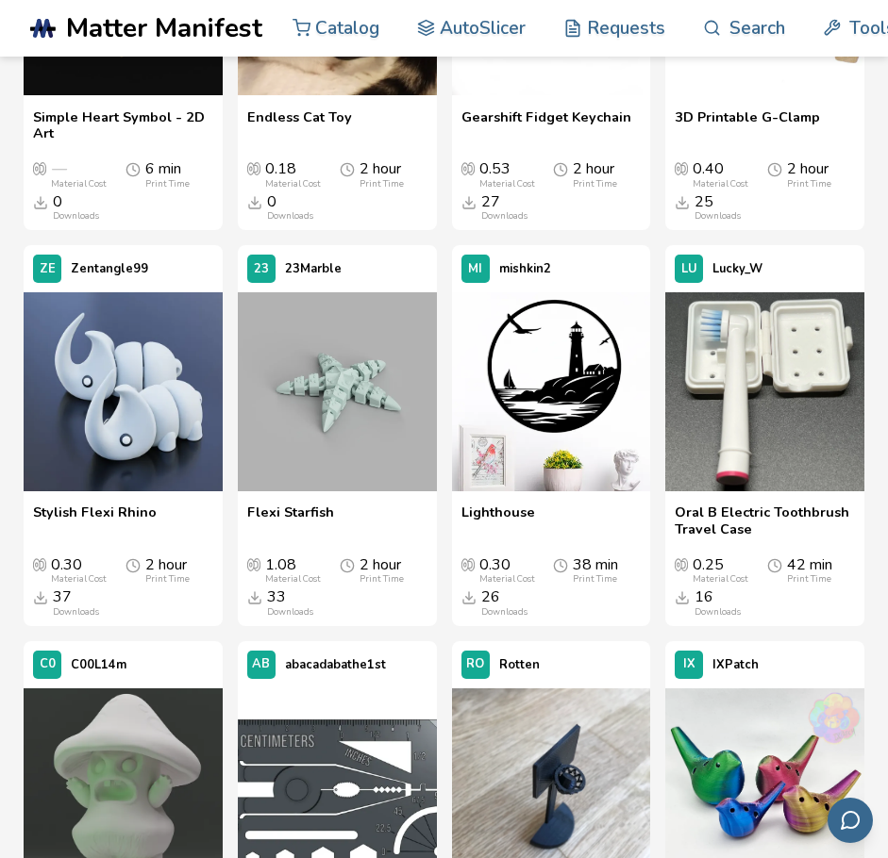
scroll to position [1536, 0]
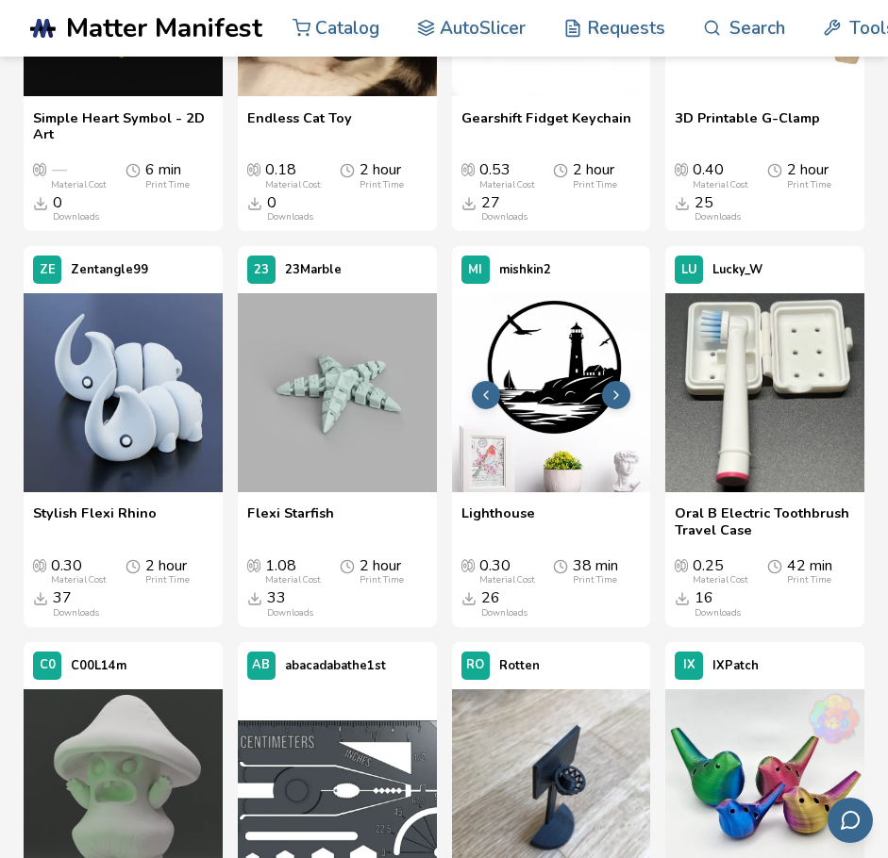
click at [603, 402] on img at bounding box center [551, 392] width 199 height 199
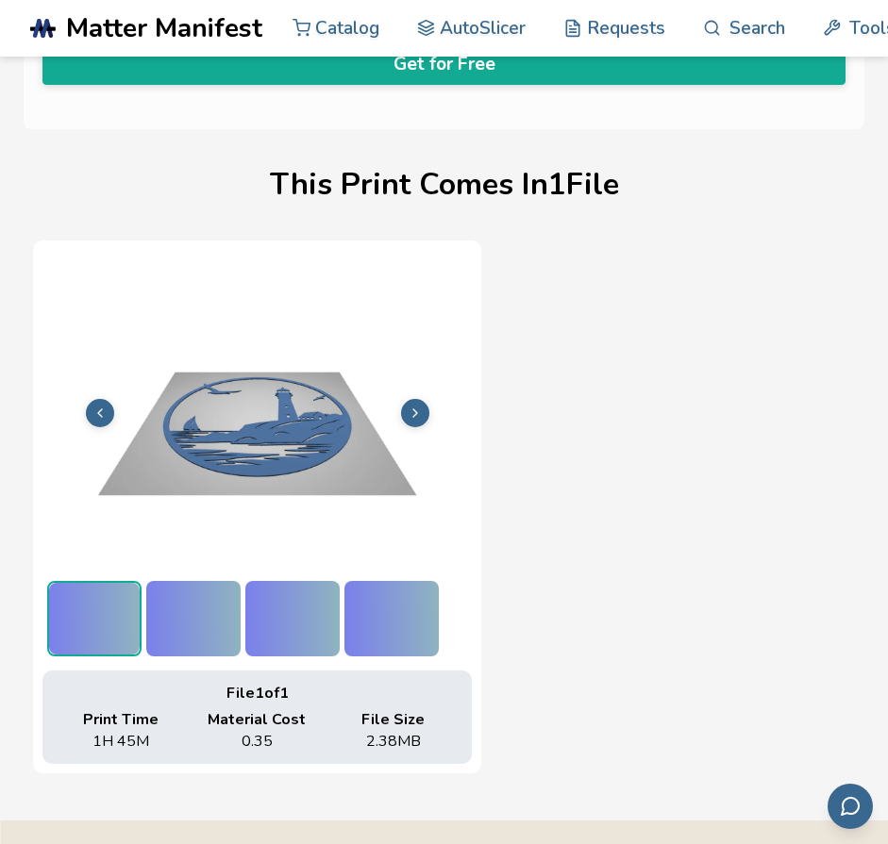
scroll to position [1049, 0]
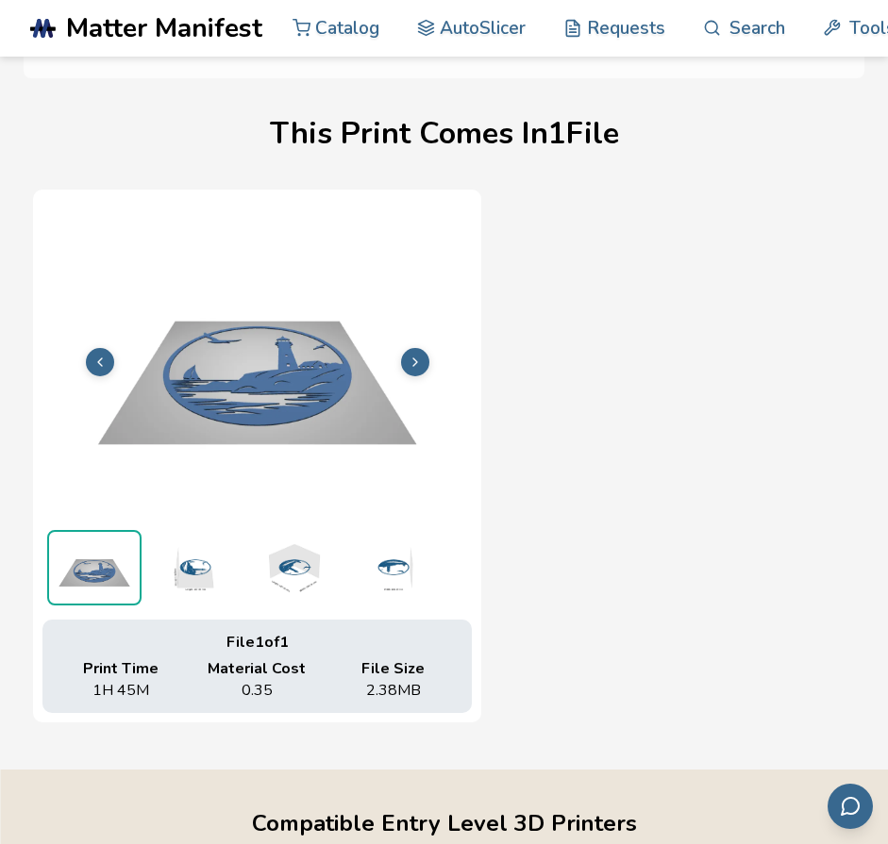
click at [426, 372] on img at bounding box center [256, 360] width 429 height 322
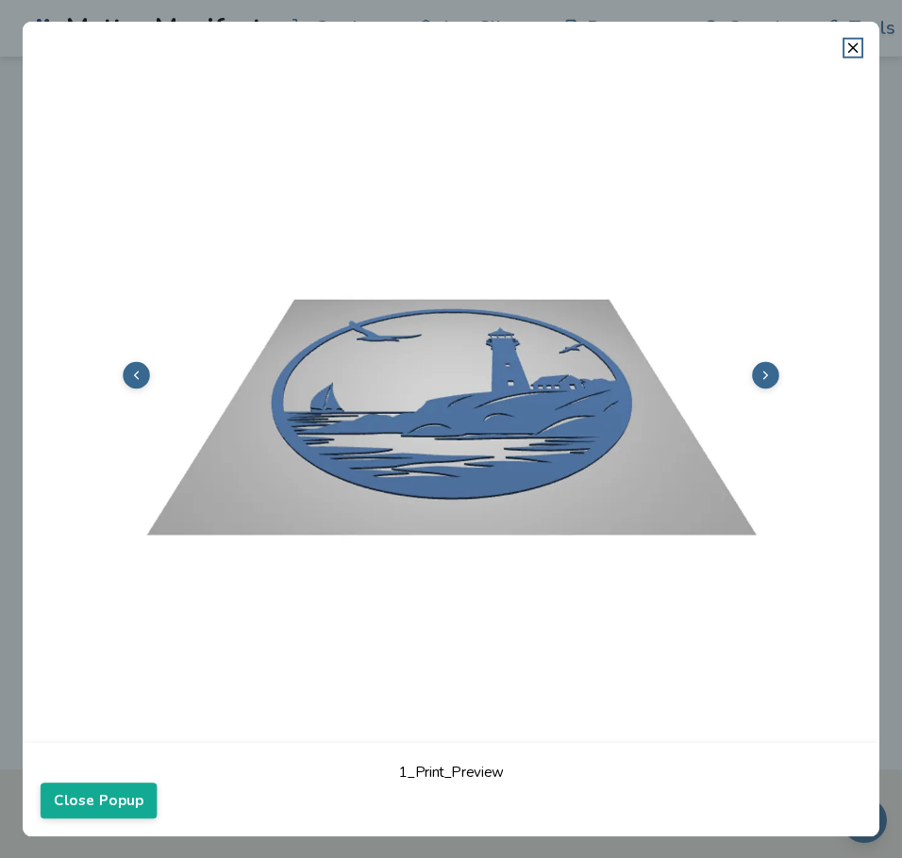
click at [774, 383] on button at bounding box center [766, 375] width 27 height 27
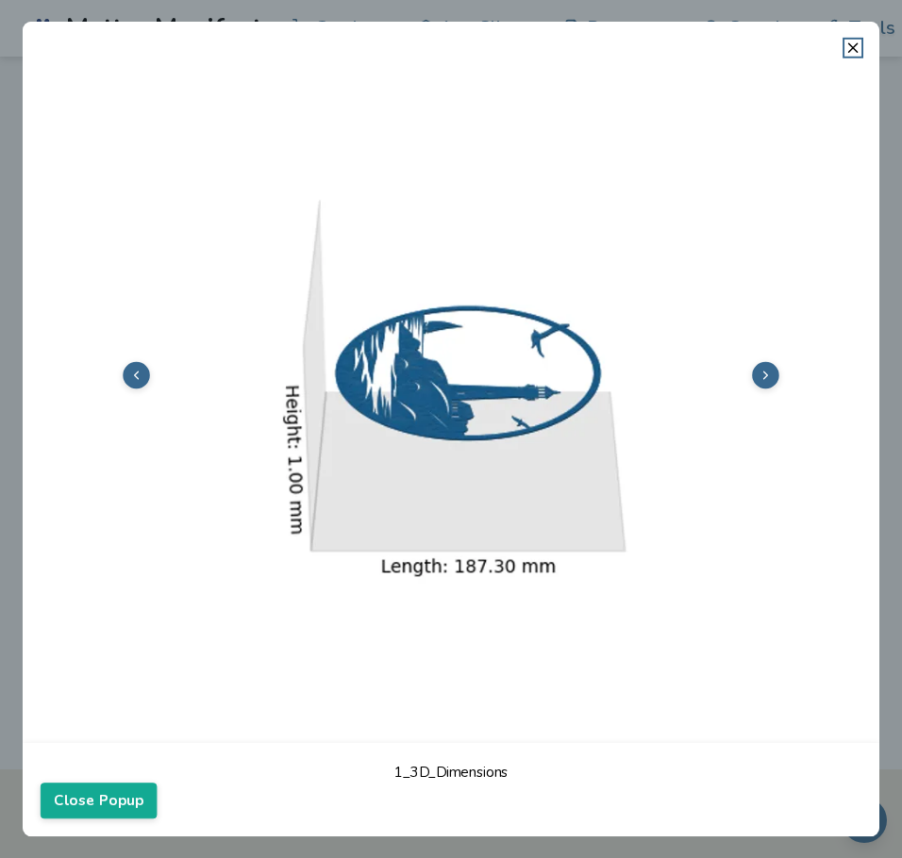
click at [774, 383] on button at bounding box center [766, 375] width 27 height 27
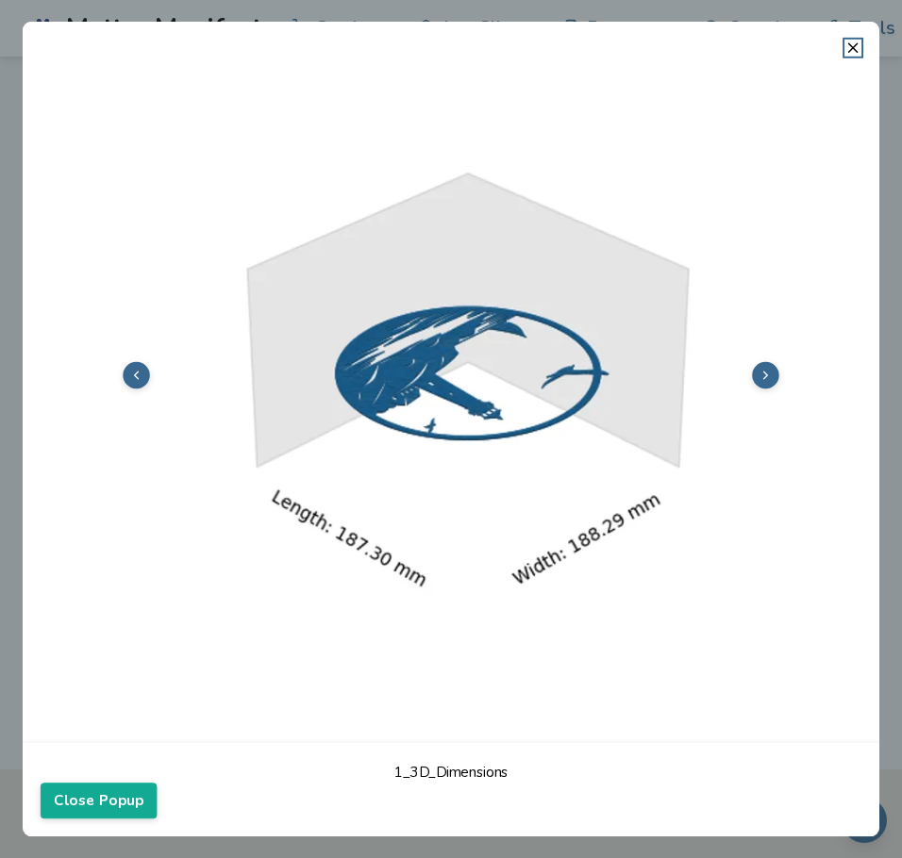
click at [774, 383] on button at bounding box center [766, 375] width 27 height 27
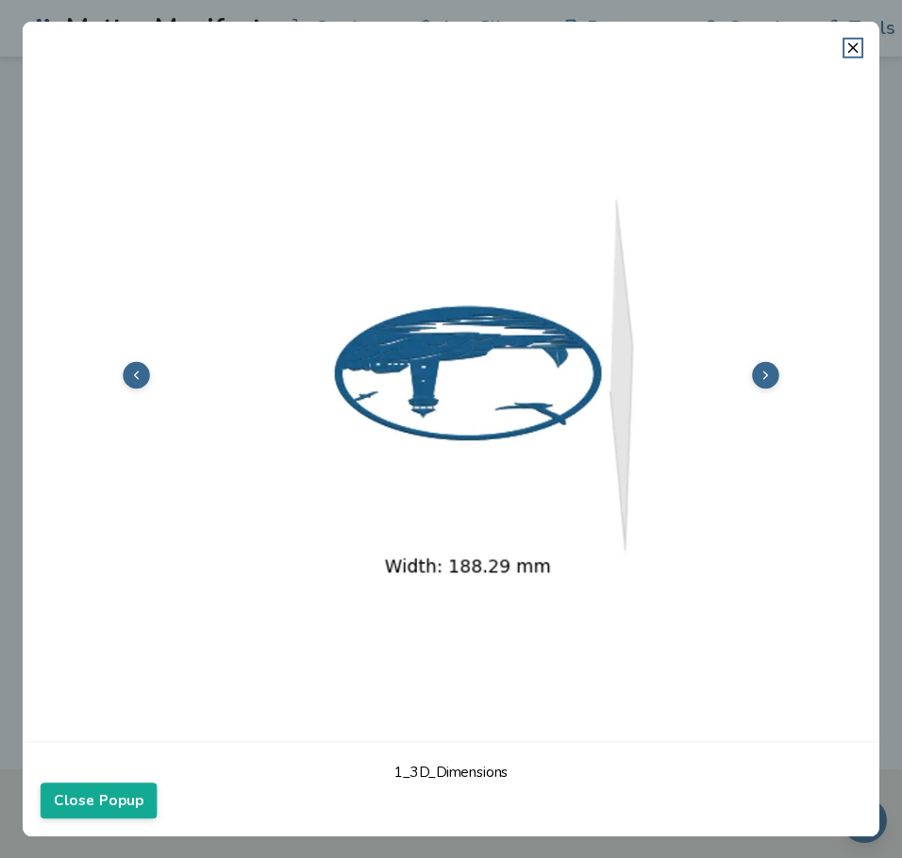
click at [774, 383] on button at bounding box center [766, 375] width 27 height 27
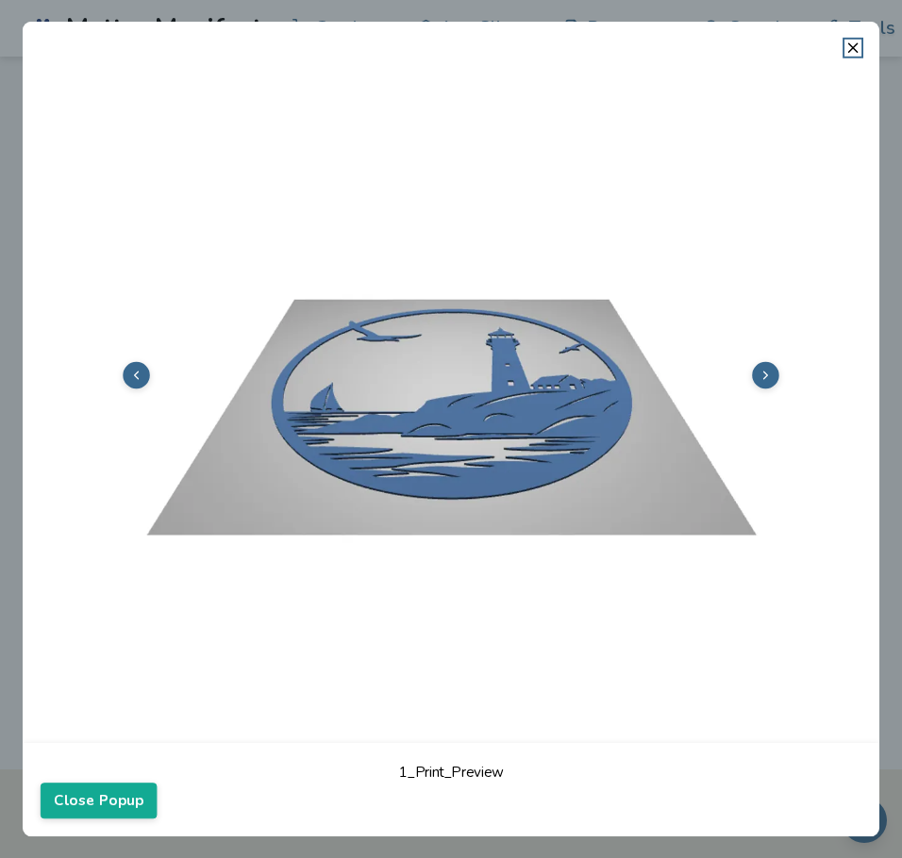
click at [774, 383] on button at bounding box center [766, 375] width 27 height 27
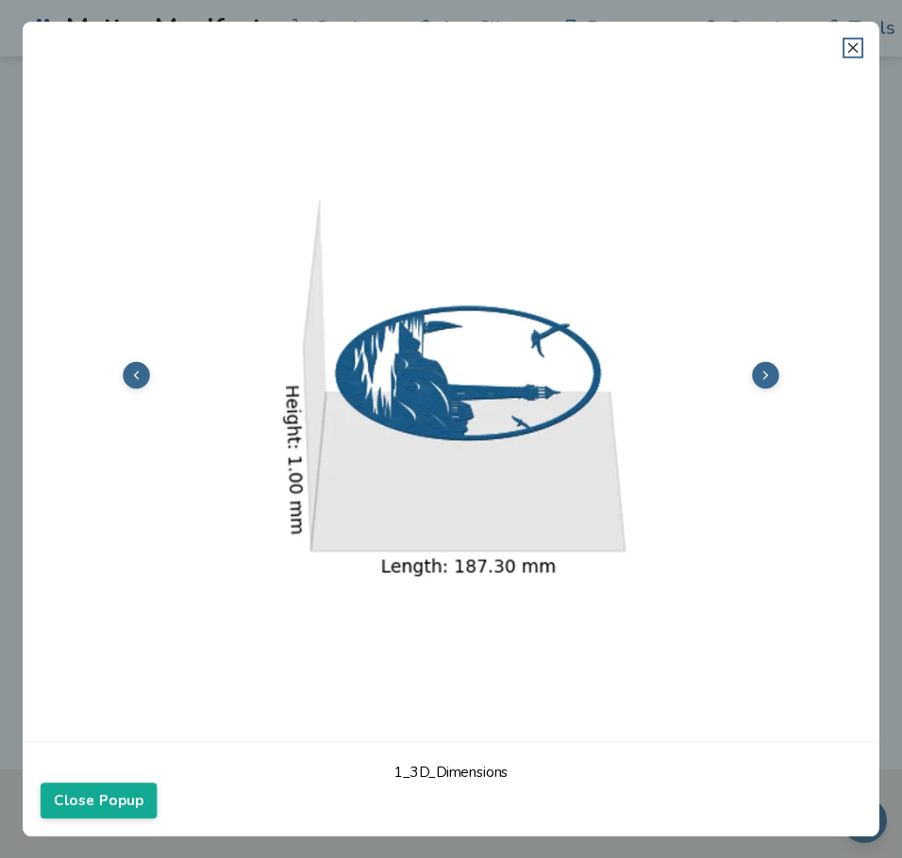
click at [850, 51] on line at bounding box center [852, 47] width 8 height 8
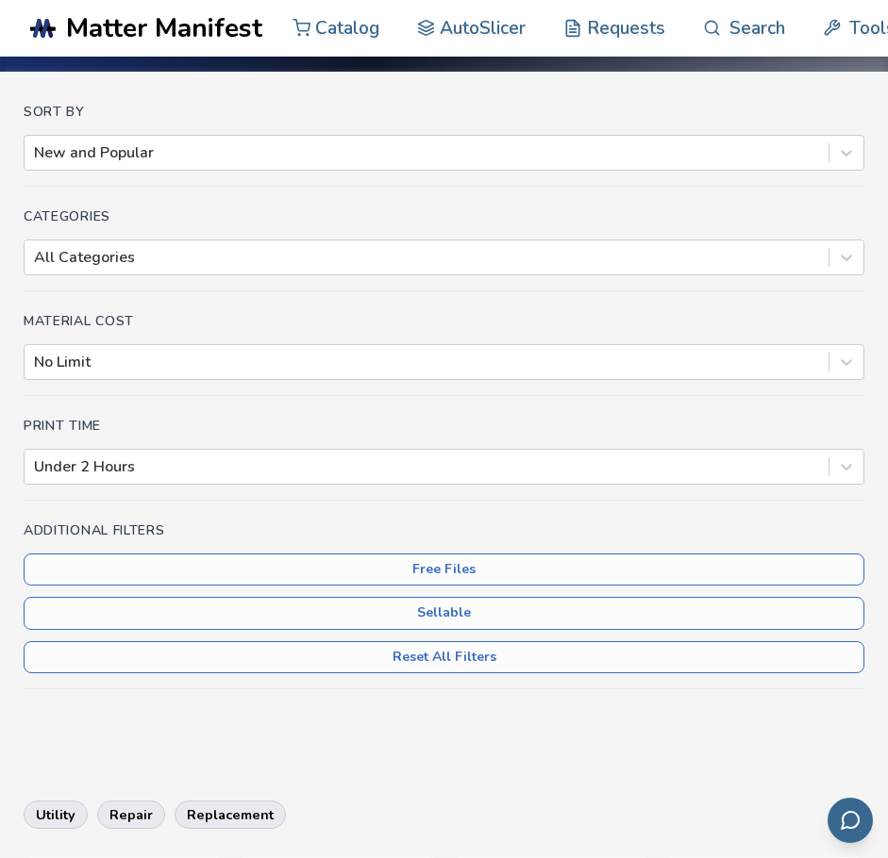
scroll to position [146, 0]
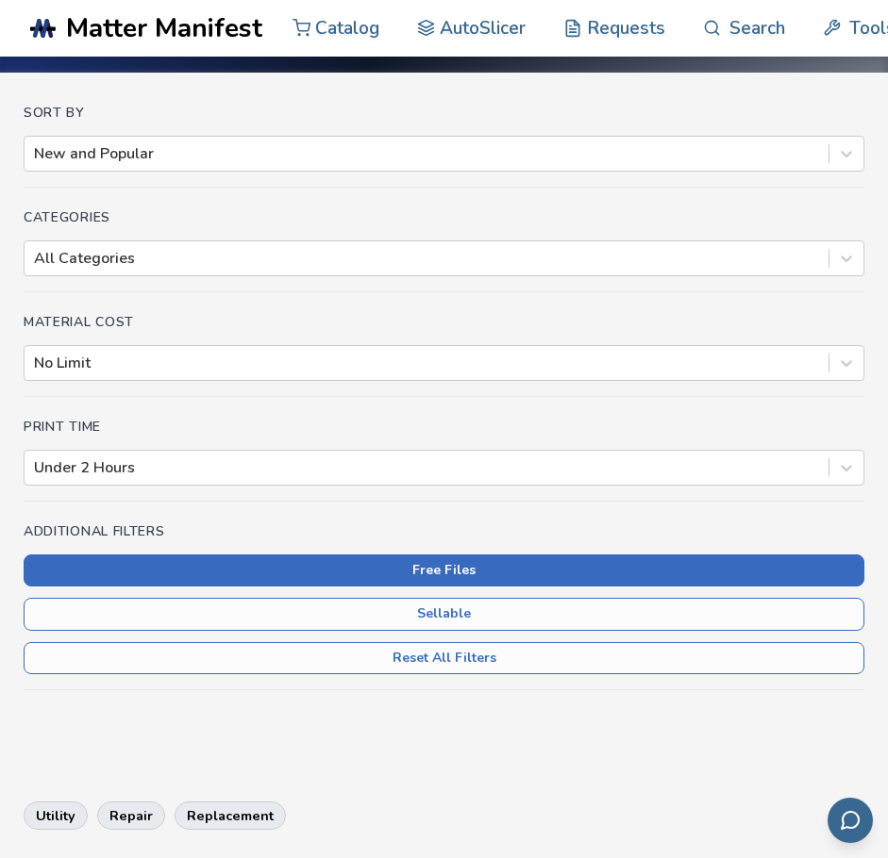
click at [461, 564] on button "Free Files" at bounding box center [444, 571] width 841 height 32
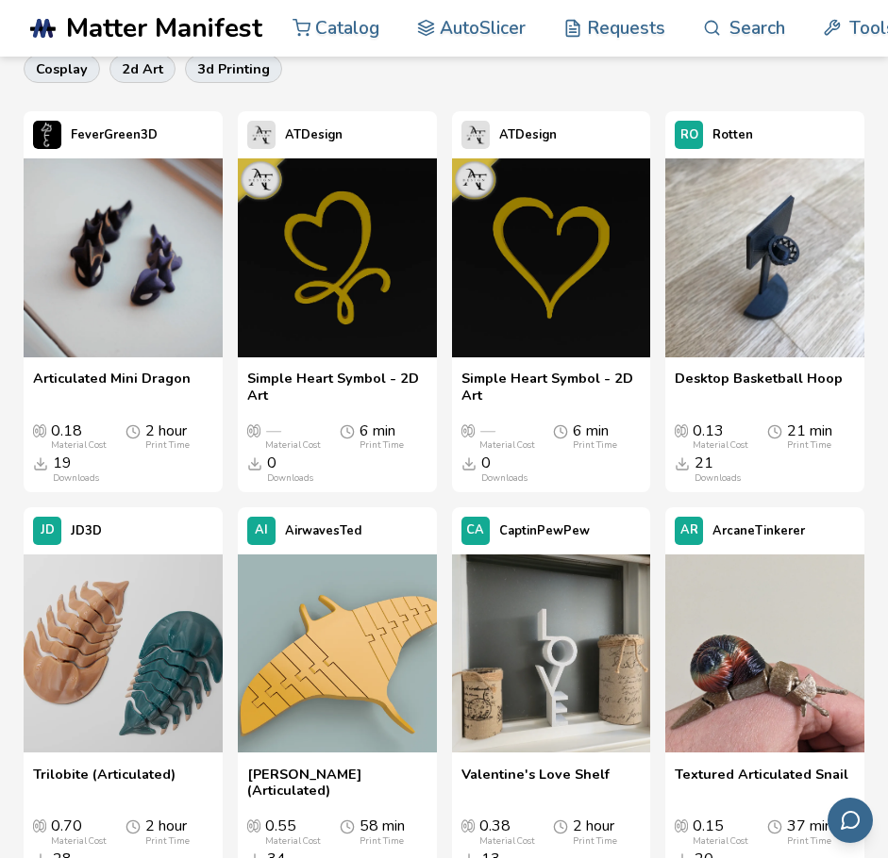
scroll to position [894, 0]
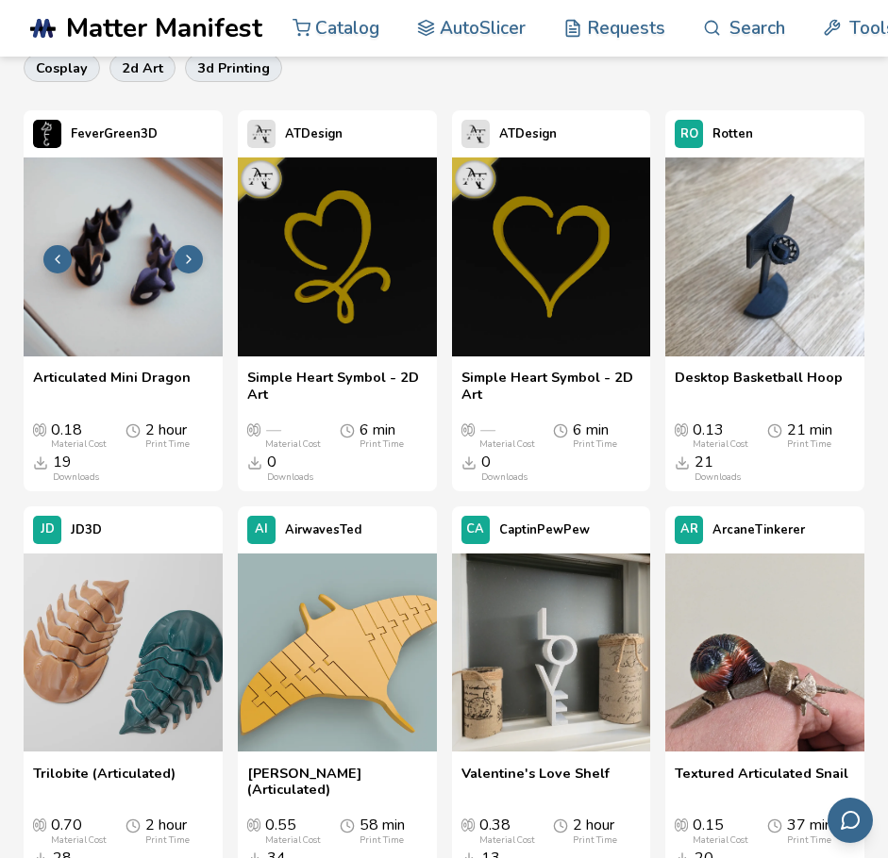
click at [120, 282] on img at bounding box center [123, 257] width 199 height 199
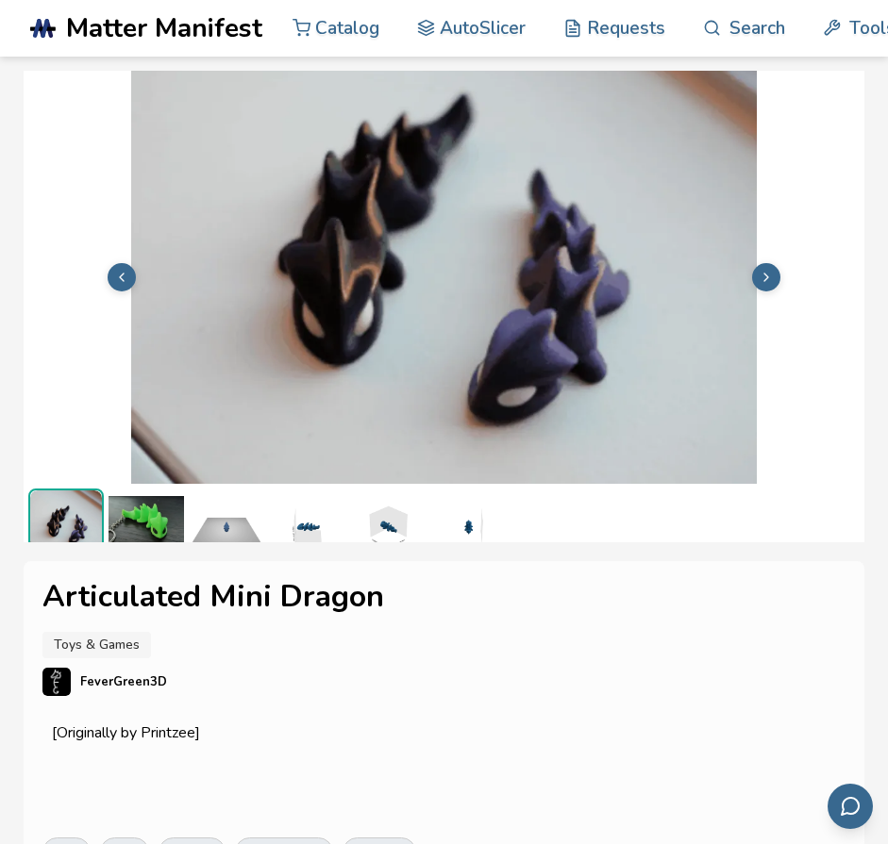
click at [746, 272] on img at bounding box center [444, 275] width 841 height 630
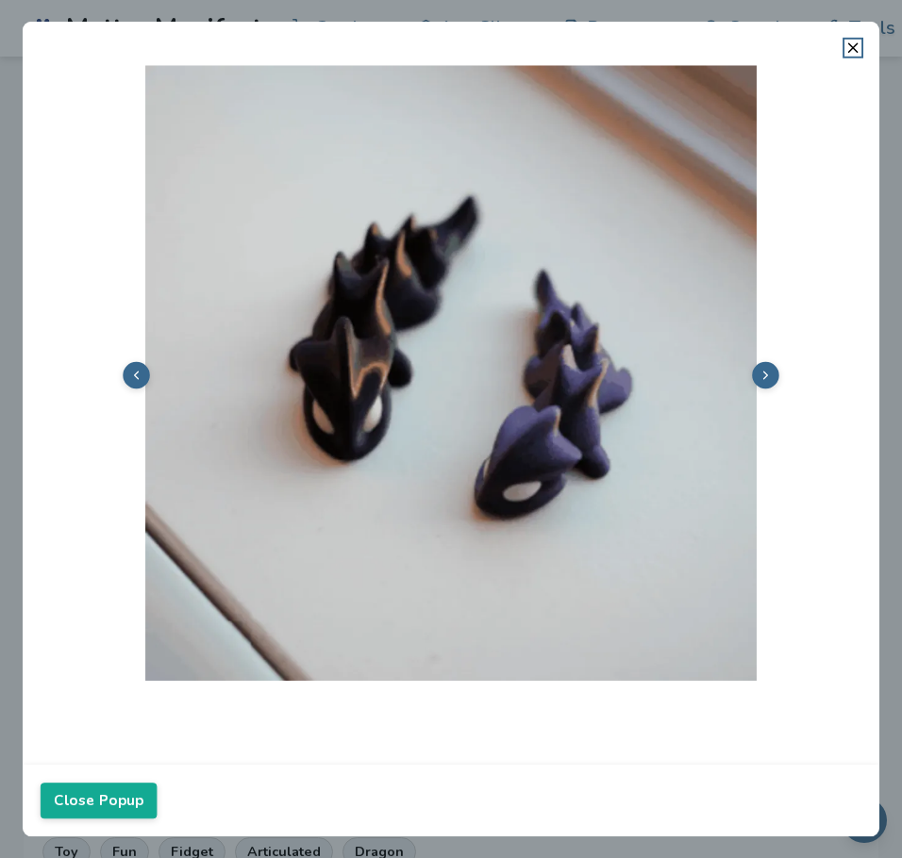
click at [757, 354] on img at bounding box center [451, 373] width 821 height 616
click at [769, 373] on icon at bounding box center [765, 375] width 14 height 14
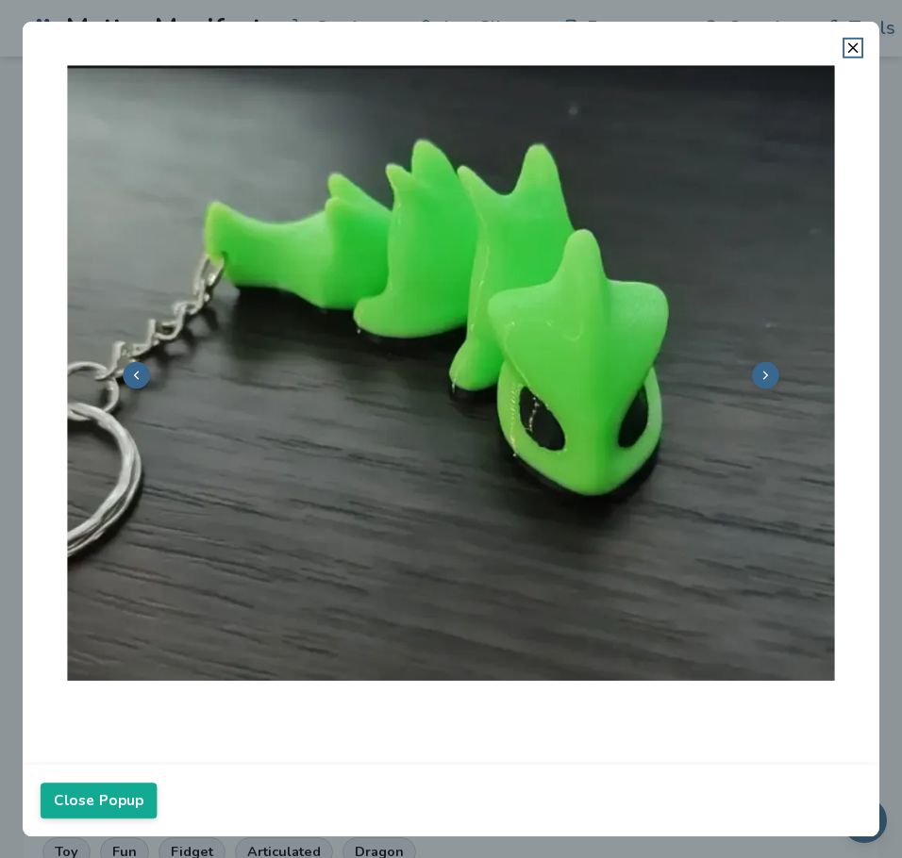
click at [769, 373] on icon at bounding box center [765, 375] width 14 height 14
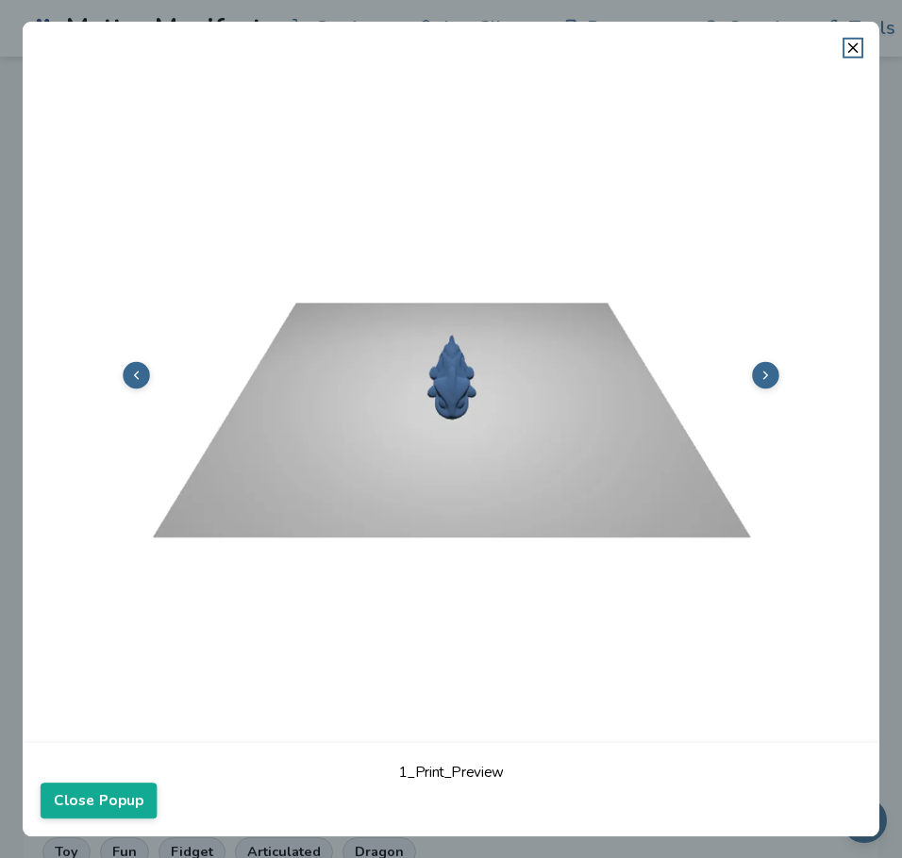
click at [769, 373] on icon at bounding box center [765, 375] width 14 height 14
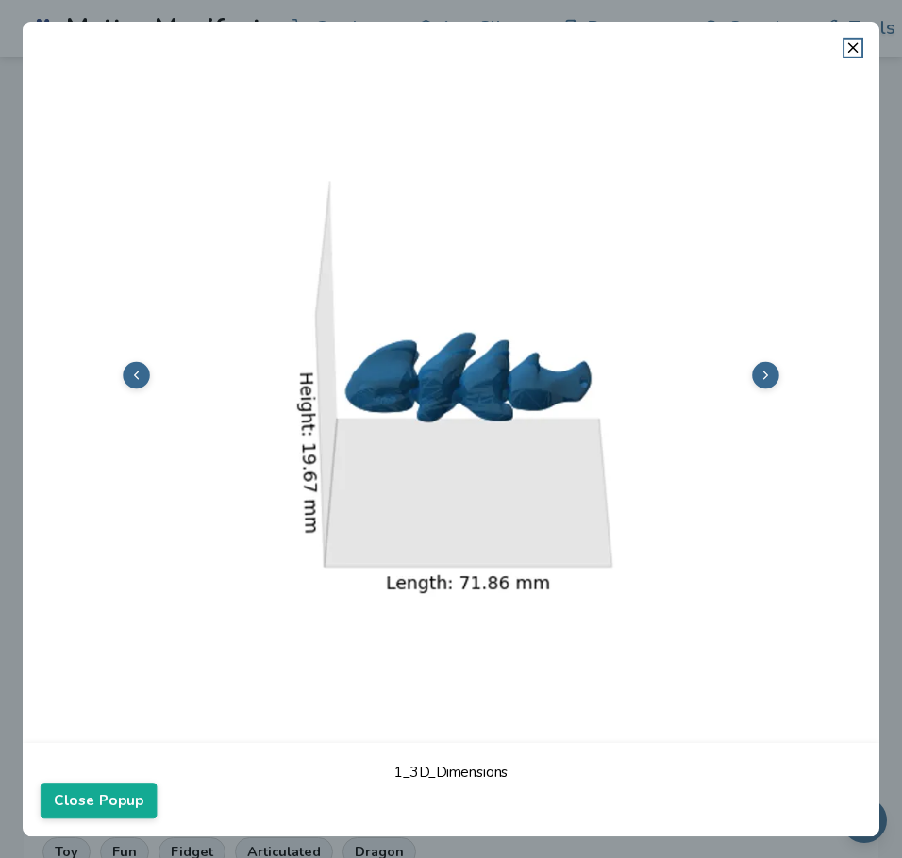
click at [769, 373] on icon at bounding box center [765, 375] width 14 height 14
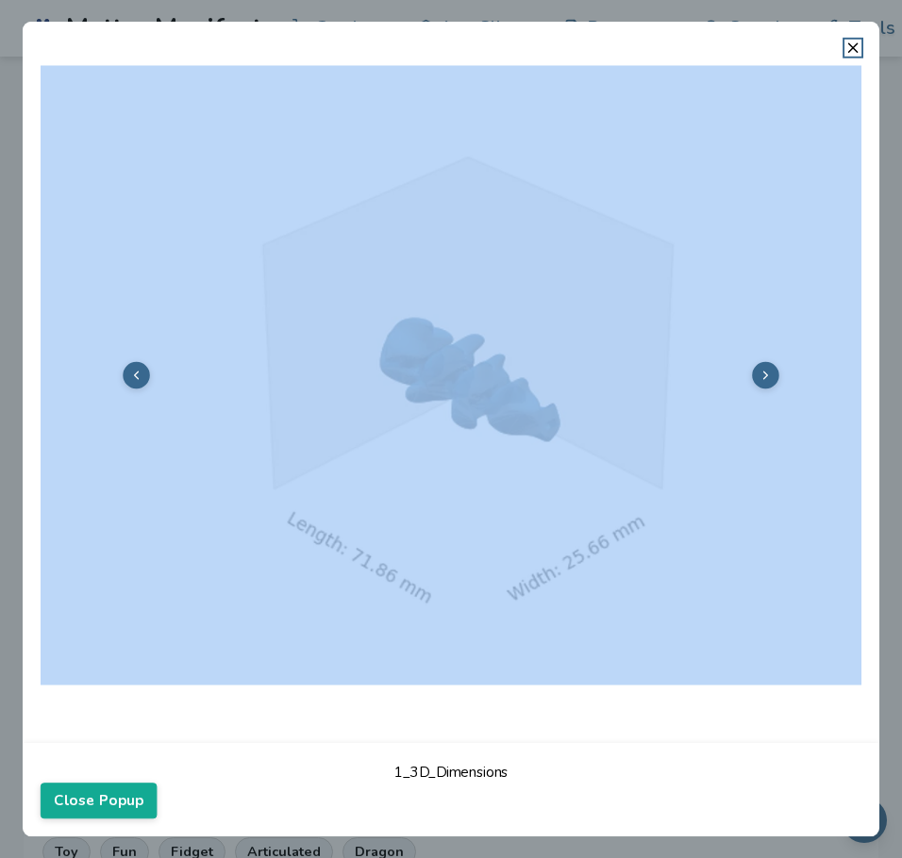
click at [769, 373] on icon at bounding box center [765, 375] width 14 height 14
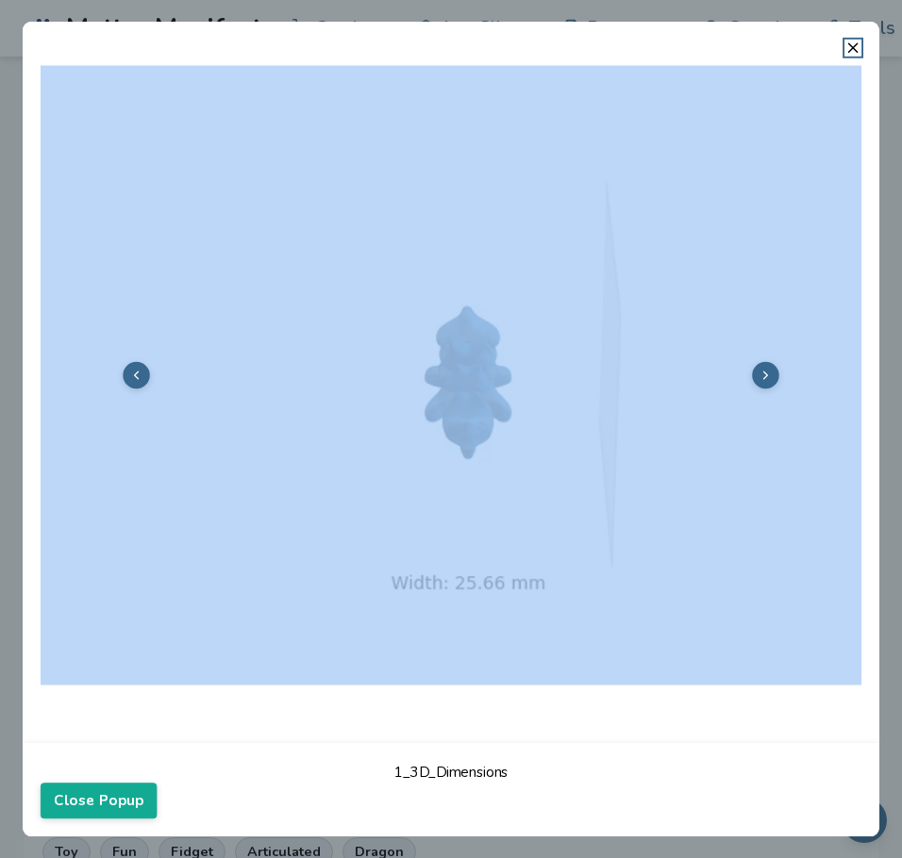
click at [769, 373] on icon at bounding box center [765, 375] width 14 height 14
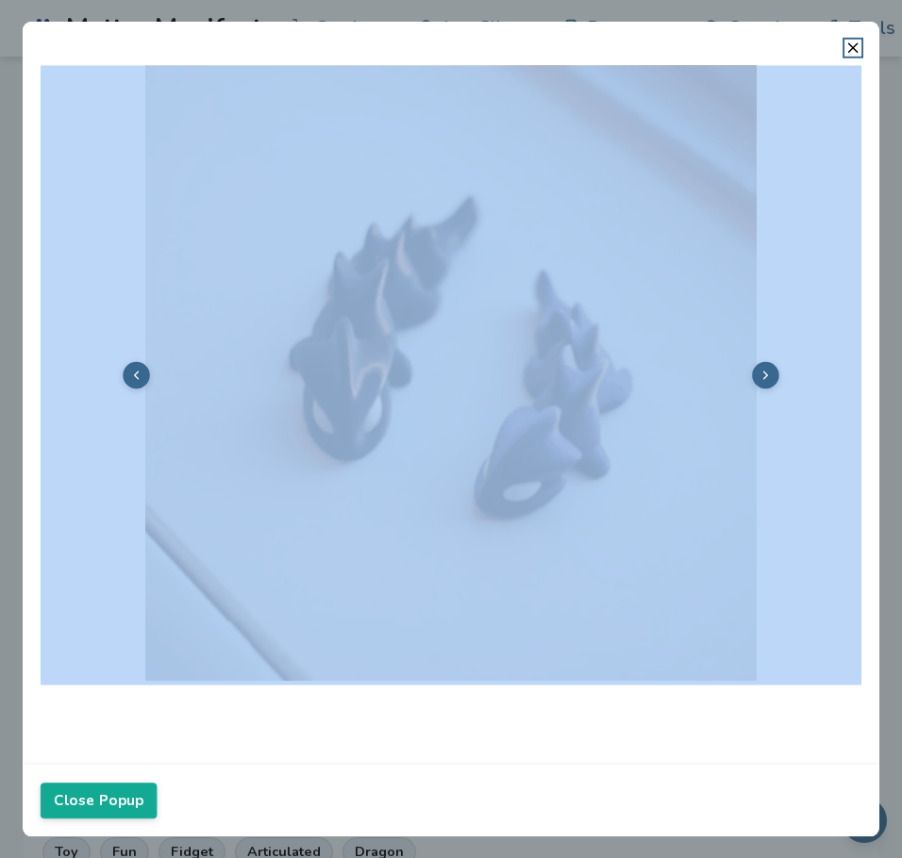
click at [769, 373] on icon at bounding box center [765, 375] width 14 height 14
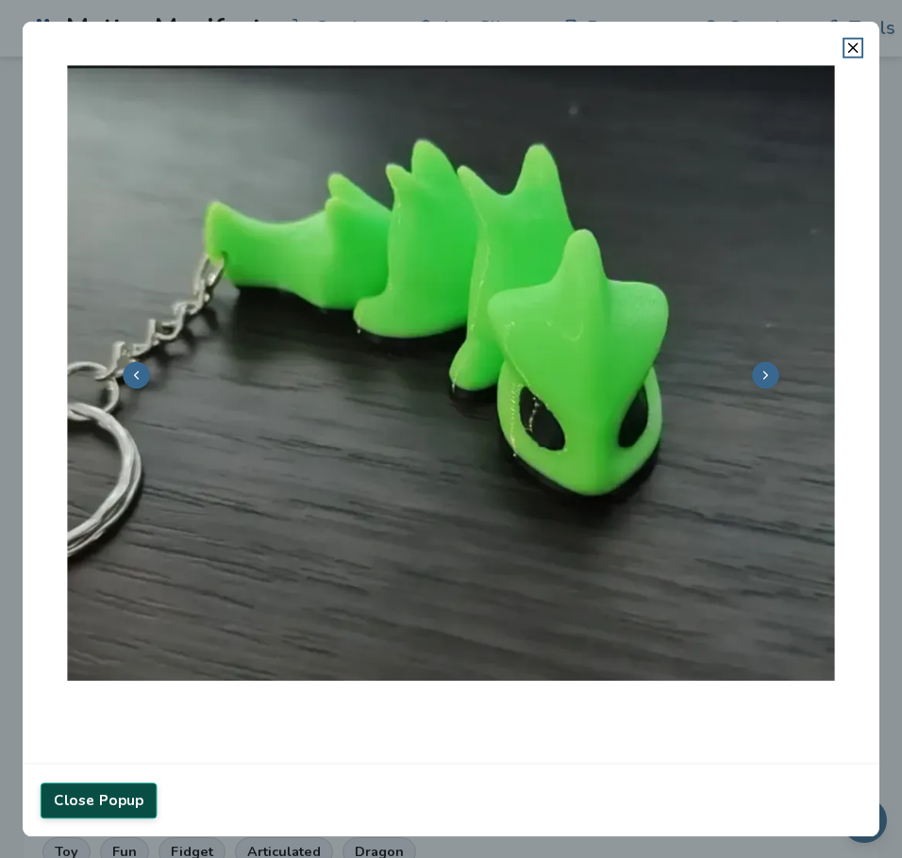
click at [134, 801] on button "Close Popup" at bounding box center [99, 801] width 117 height 36
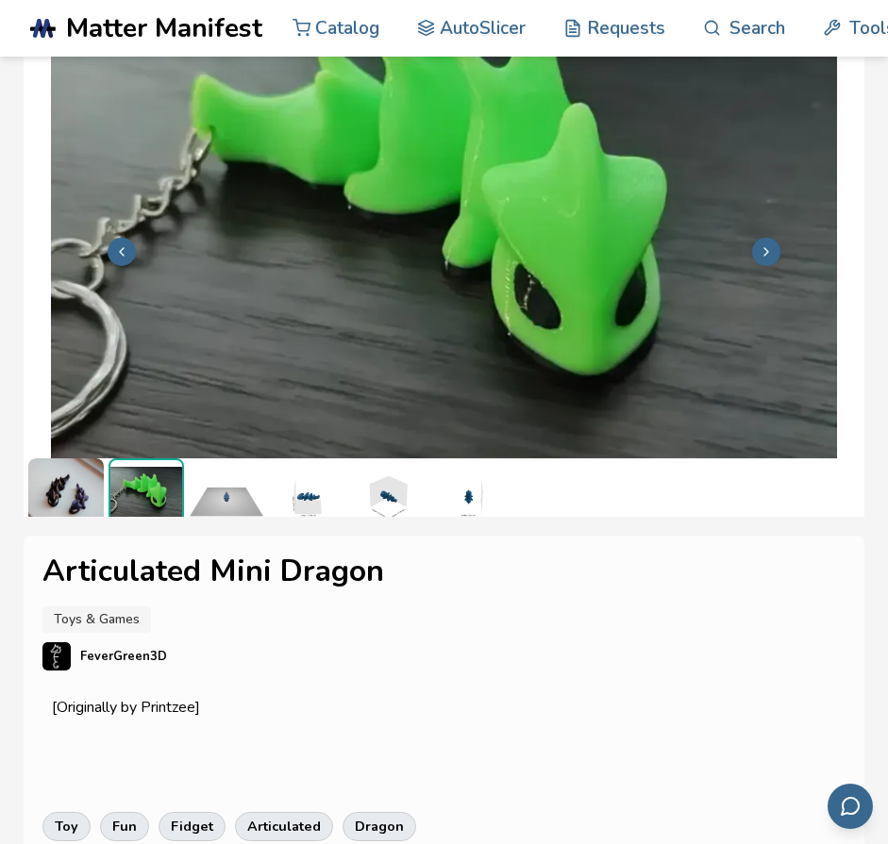
scroll to position [0, 8]
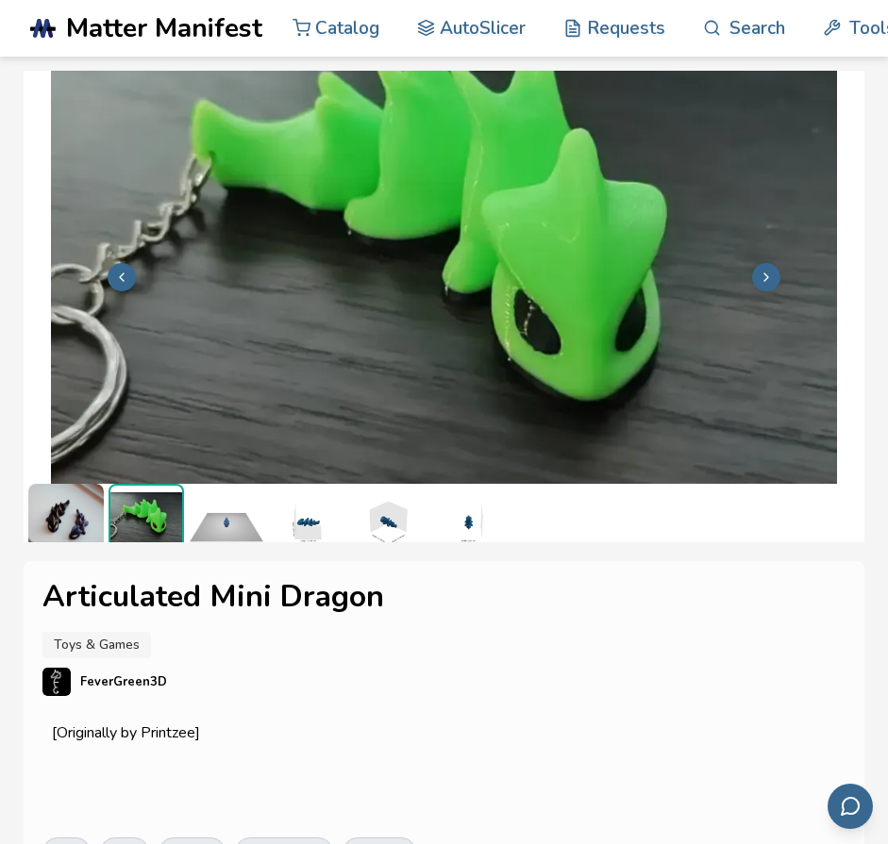
click at [752, 281] on button at bounding box center [766, 277] width 28 height 28
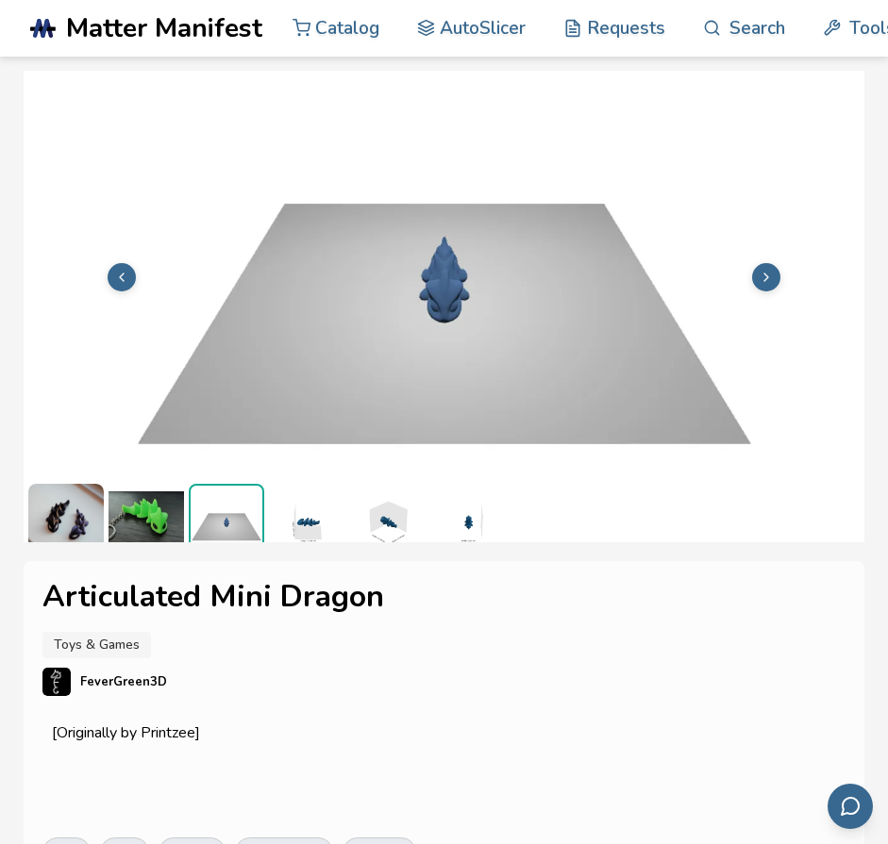
scroll to position [0, 0]
click at [748, 281] on img at bounding box center [444, 275] width 841 height 630
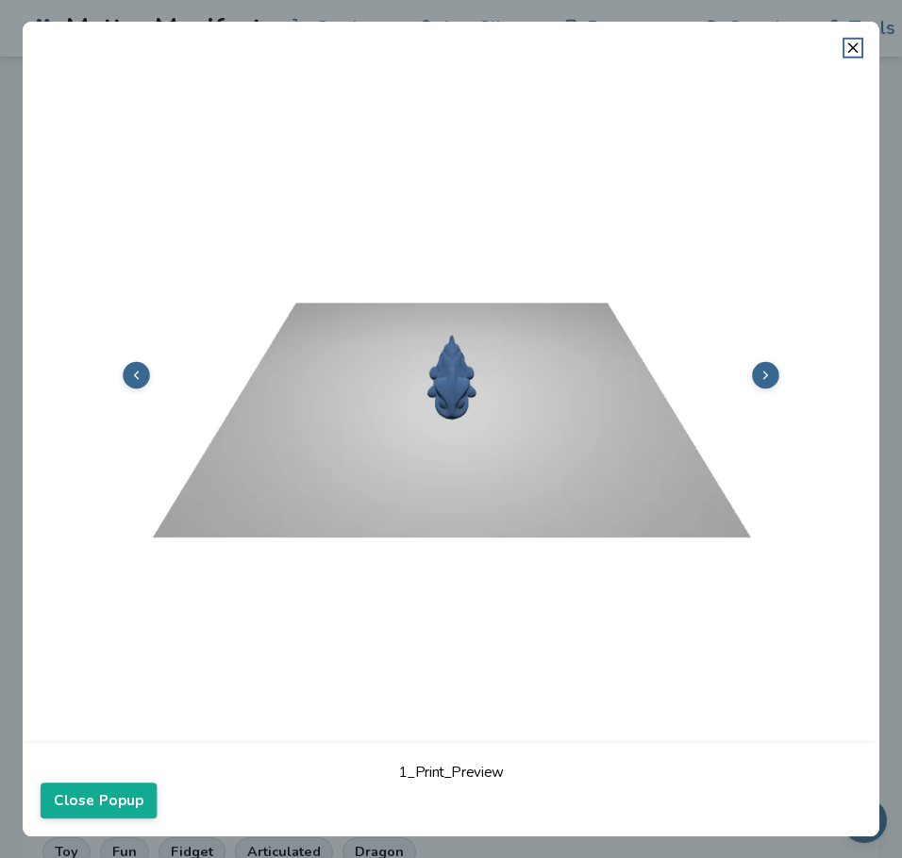
click at [137, 400] on img at bounding box center [451, 373] width 821 height 616
click at [137, 388] on button at bounding box center [136, 375] width 26 height 27
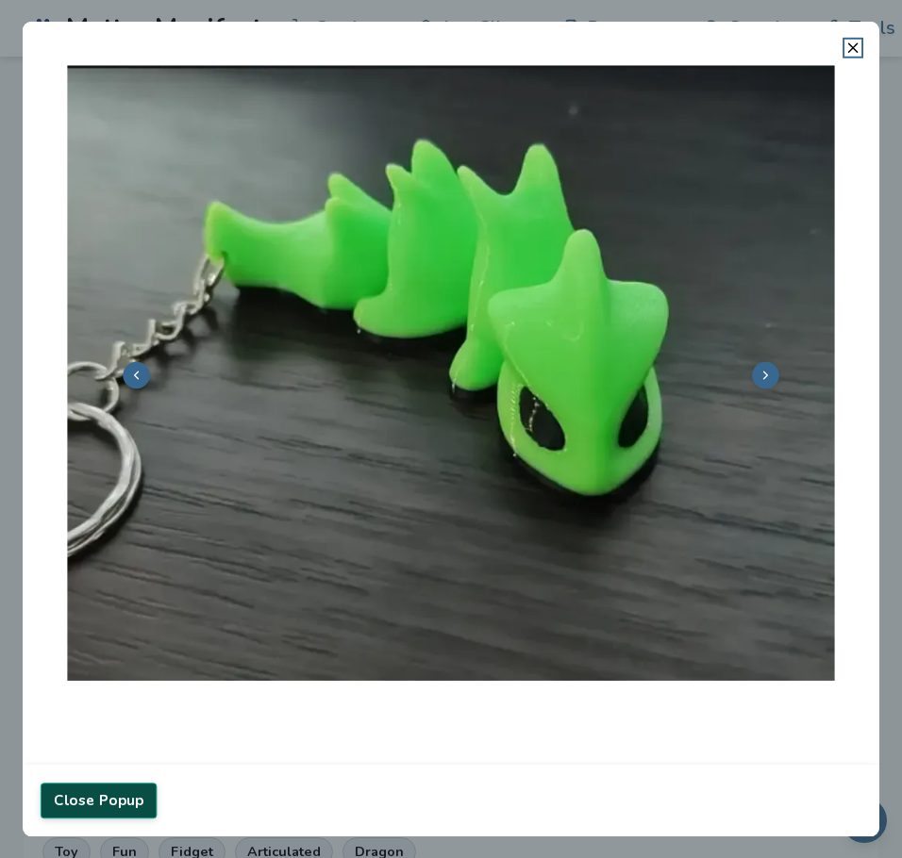
click at [71, 800] on button "Close Popup" at bounding box center [99, 801] width 117 height 36
